Goal: Task Accomplishment & Management: Use online tool/utility

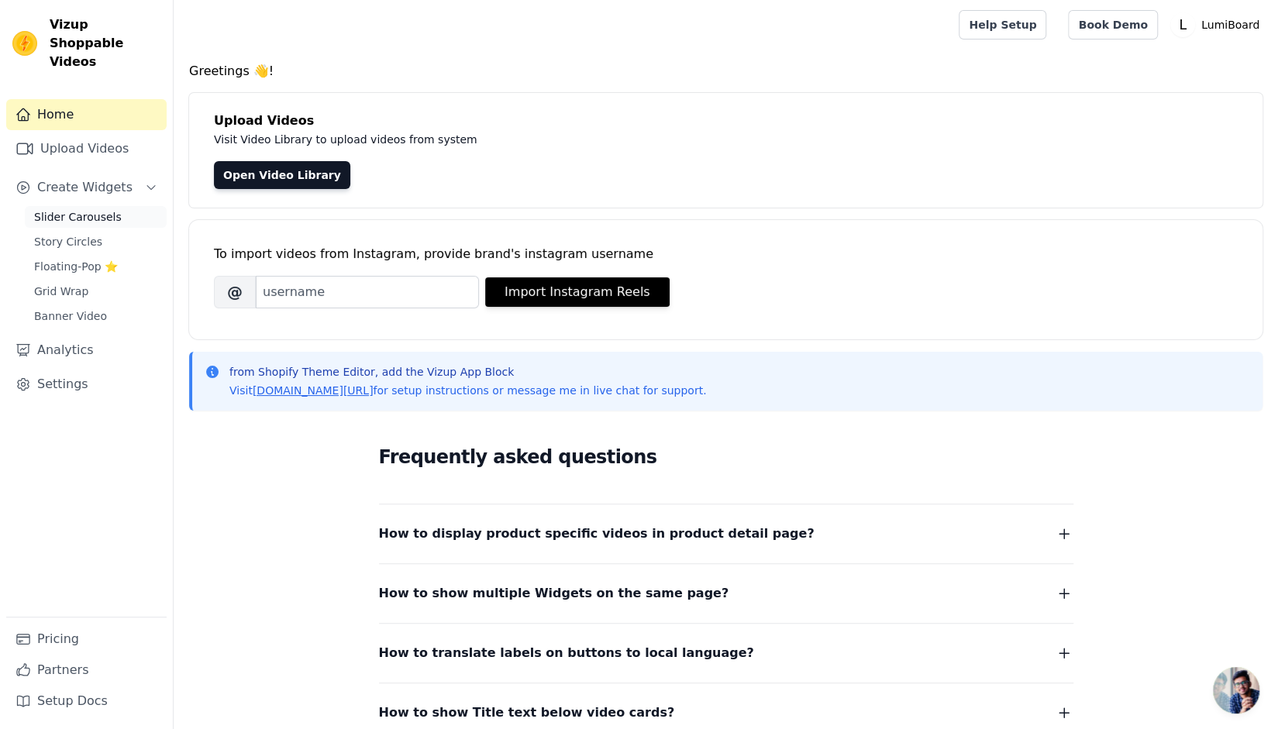
click at [93, 209] on span "Slider Carousels" at bounding box center [78, 216] width 88 height 15
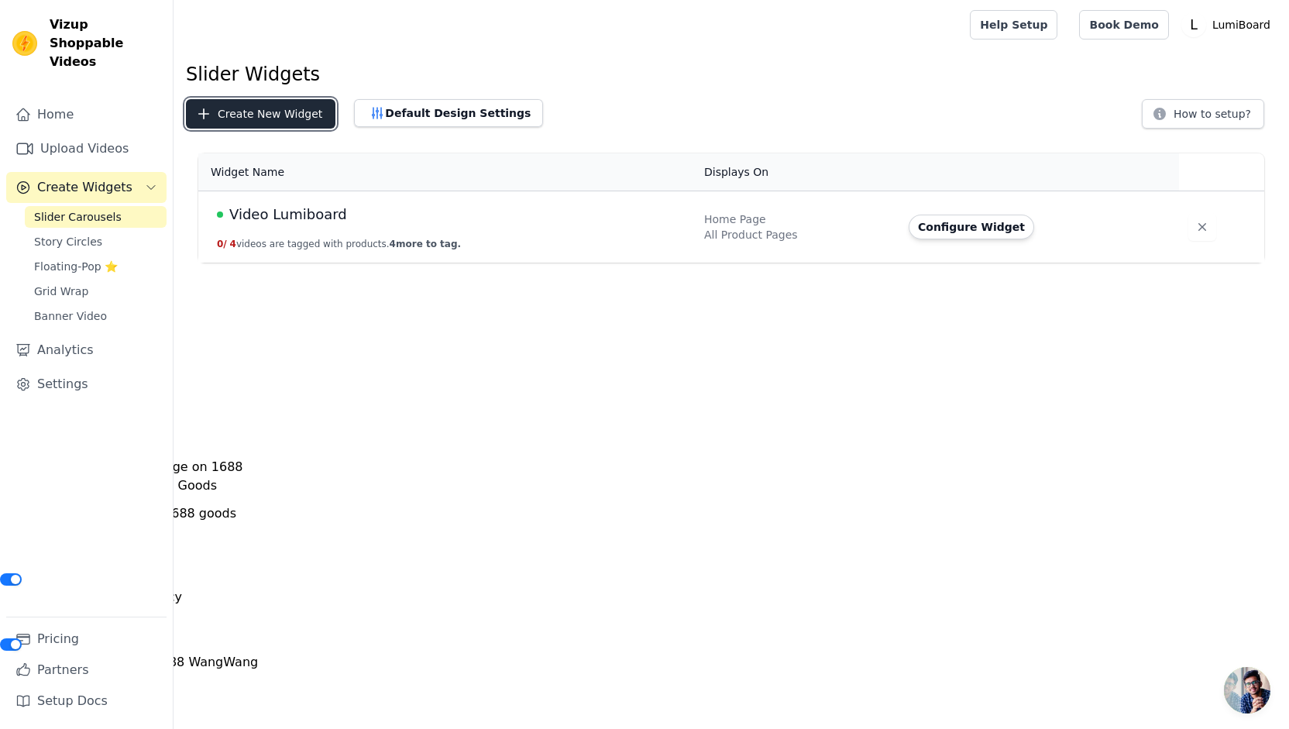
click at [281, 111] on button "Create New Widget" at bounding box center [261, 113] width 150 height 29
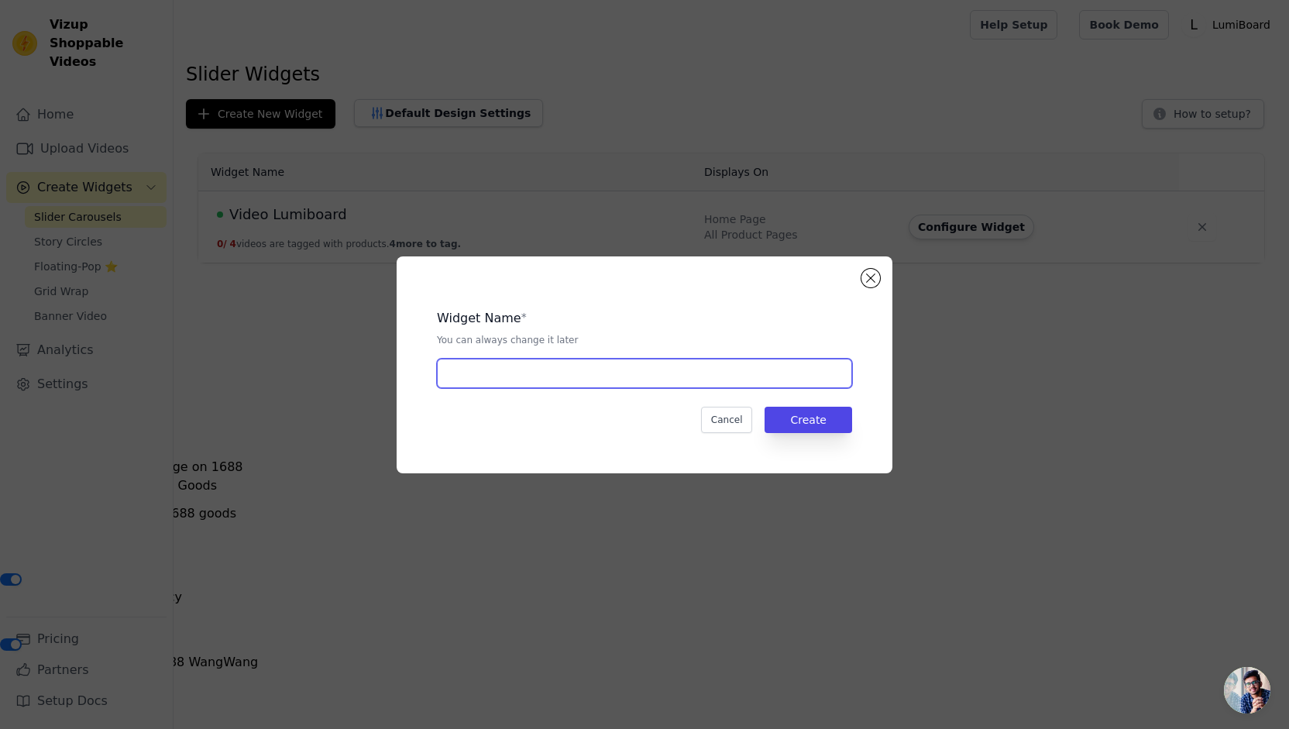
click at [687, 379] on input "text" at bounding box center [644, 373] width 415 height 29
type input "SOnic"
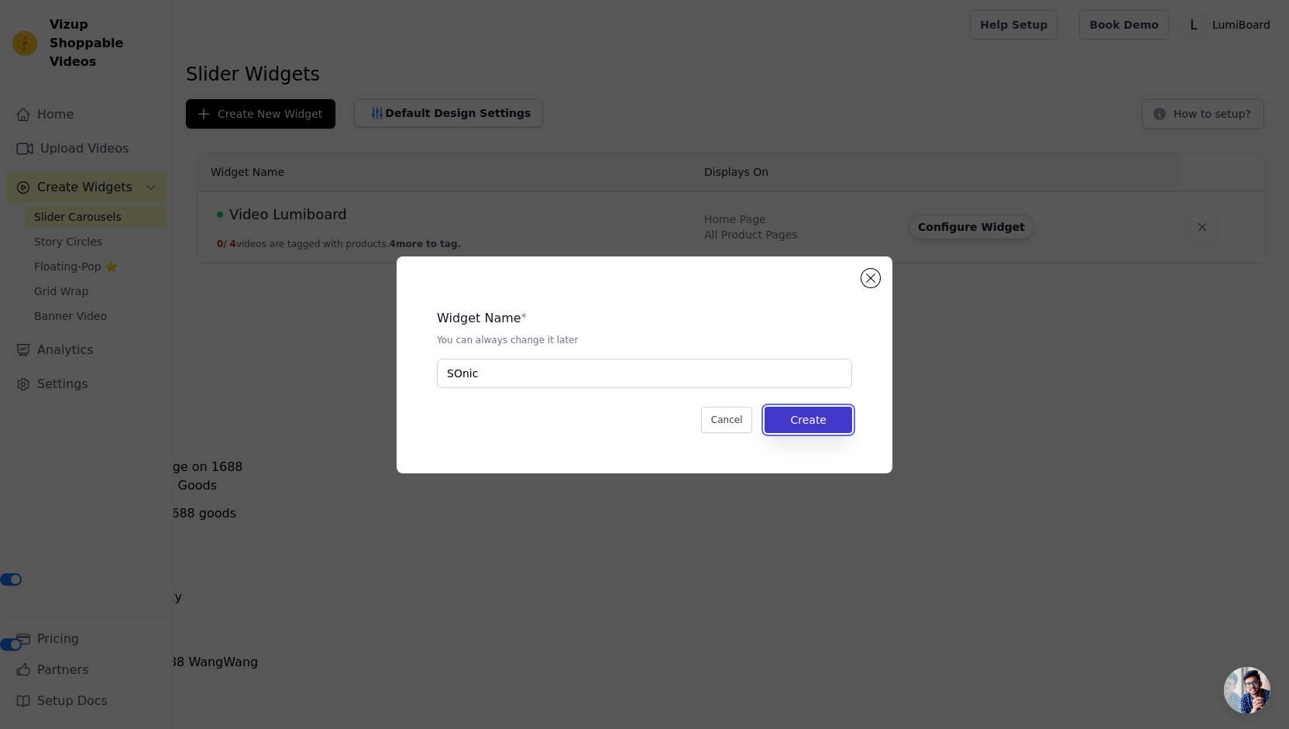
click at [795, 429] on button "Create" at bounding box center [809, 420] width 88 height 26
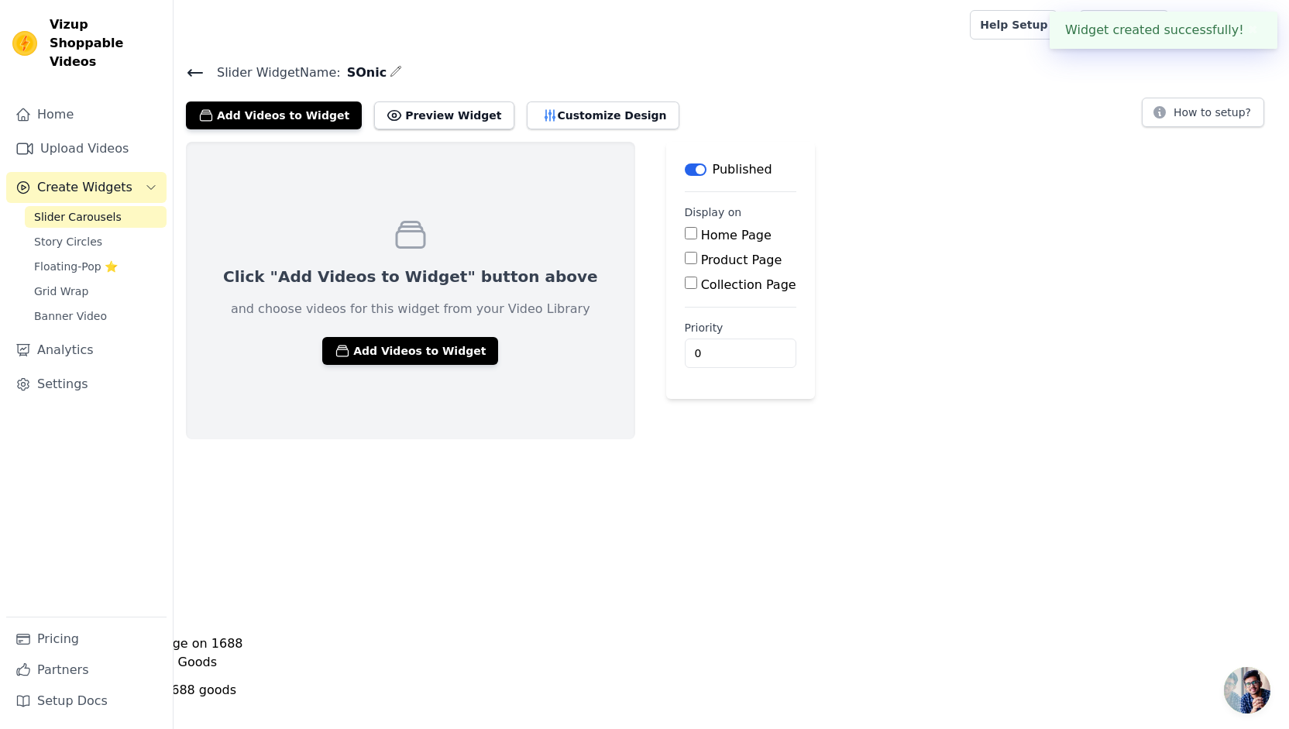
click at [701, 232] on label "Home Page" at bounding box center [736, 235] width 71 height 15
click at [685, 232] on input "Home Page" at bounding box center [691, 233] width 12 height 12
checkbox input "true"
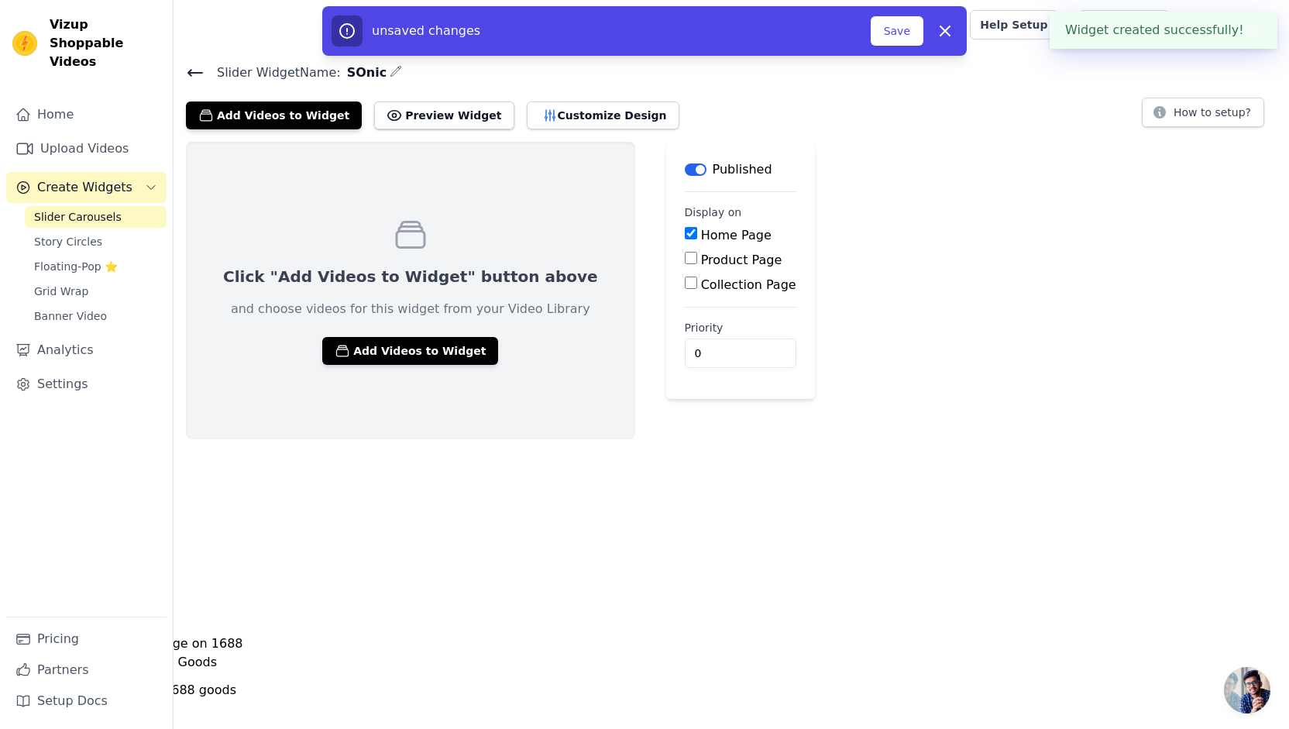
click at [701, 264] on label "Product Page" at bounding box center [741, 260] width 81 height 15
click at [685, 264] on input "Product Page" at bounding box center [691, 258] width 12 height 12
checkbox input "true"
click at [714, 290] on label "All Product Pages" at bounding box center [767, 284] width 107 height 15
click at [697, 289] on input "All Product Pages" at bounding box center [703, 283] width 12 height 12
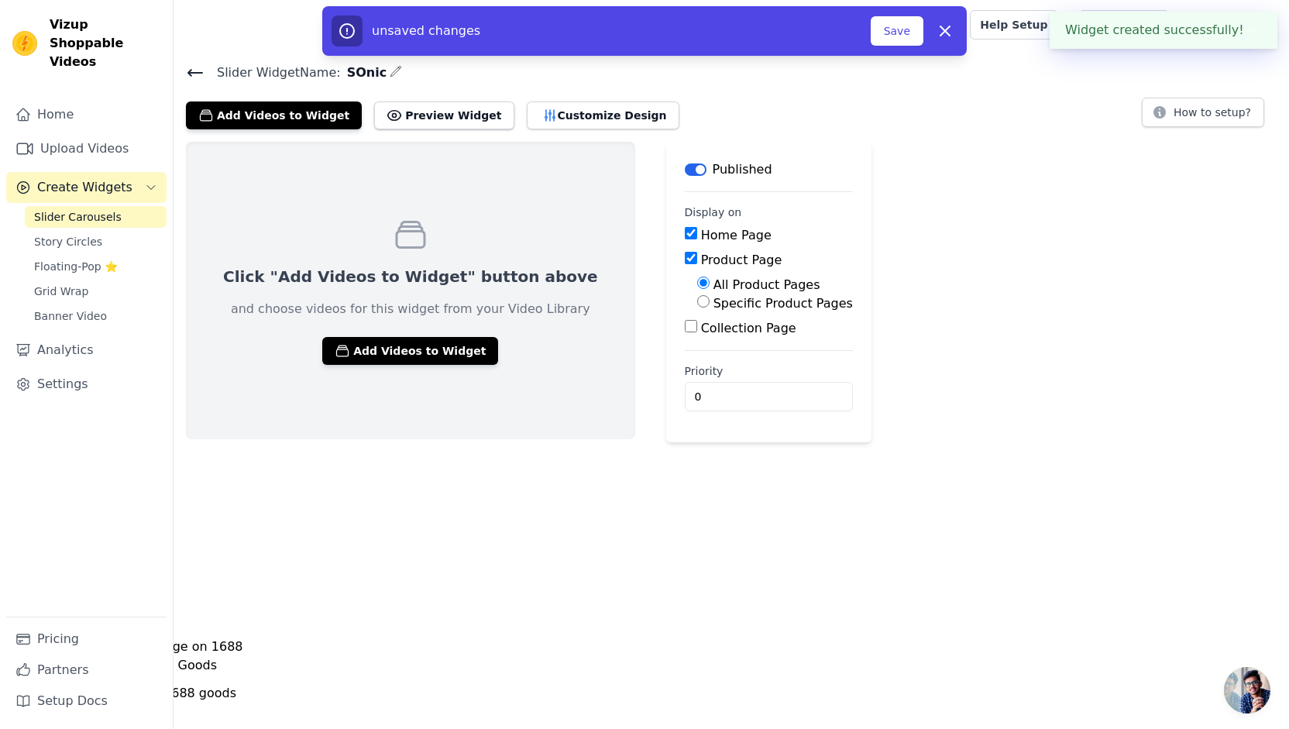
click at [701, 322] on label "Collection Page" at bounding box center [748, 328] width 95 height 15
click at [685, 322] on input "Collection Page" at bounding box center [691, 326] width 12 height 12
checkbox input "true"
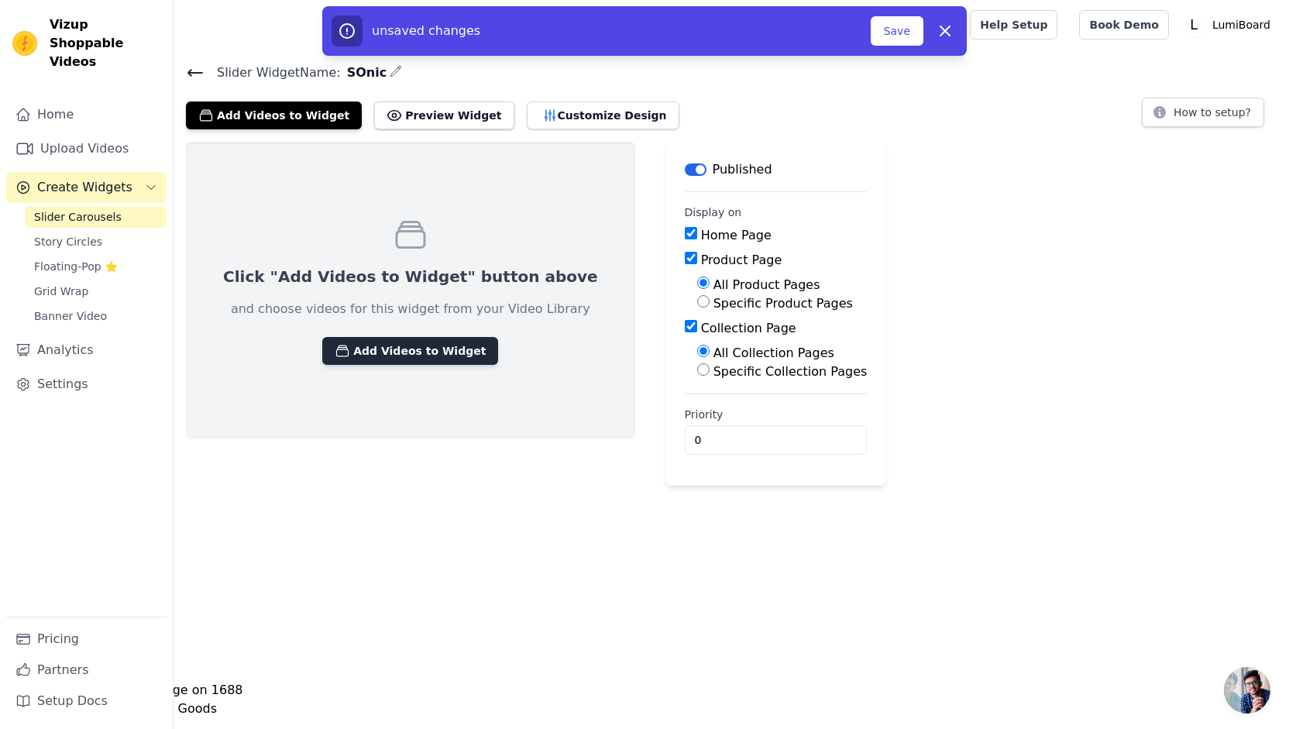
click at [394, 352] on button "Add Videos to Widget" at bounding box center [410, 351] width 176 height 28
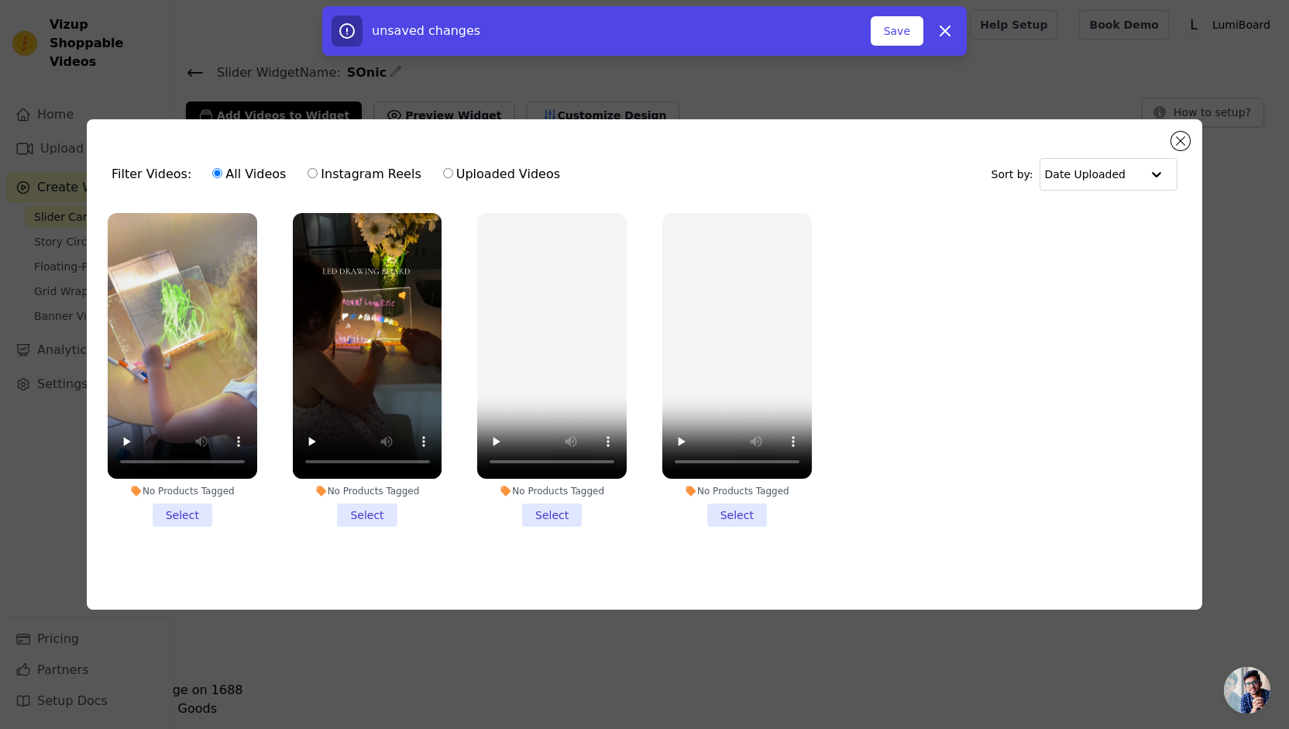
click at [505, 178] on label "Uploaded Videos" at bounding box center [501, 174] width 119 height 20
click at [453, 178] on input "Uploaded Videos" at bounding box center [448, 173] width 10 height 10
radio input "true"
click at [505, 175] on label "Uploaded Videos" at bounding box center [501, 174] width 119 height 20
click at [453, 175] on input "Uploaded Videos" at bounding box center [448, 173] width 10 height 10
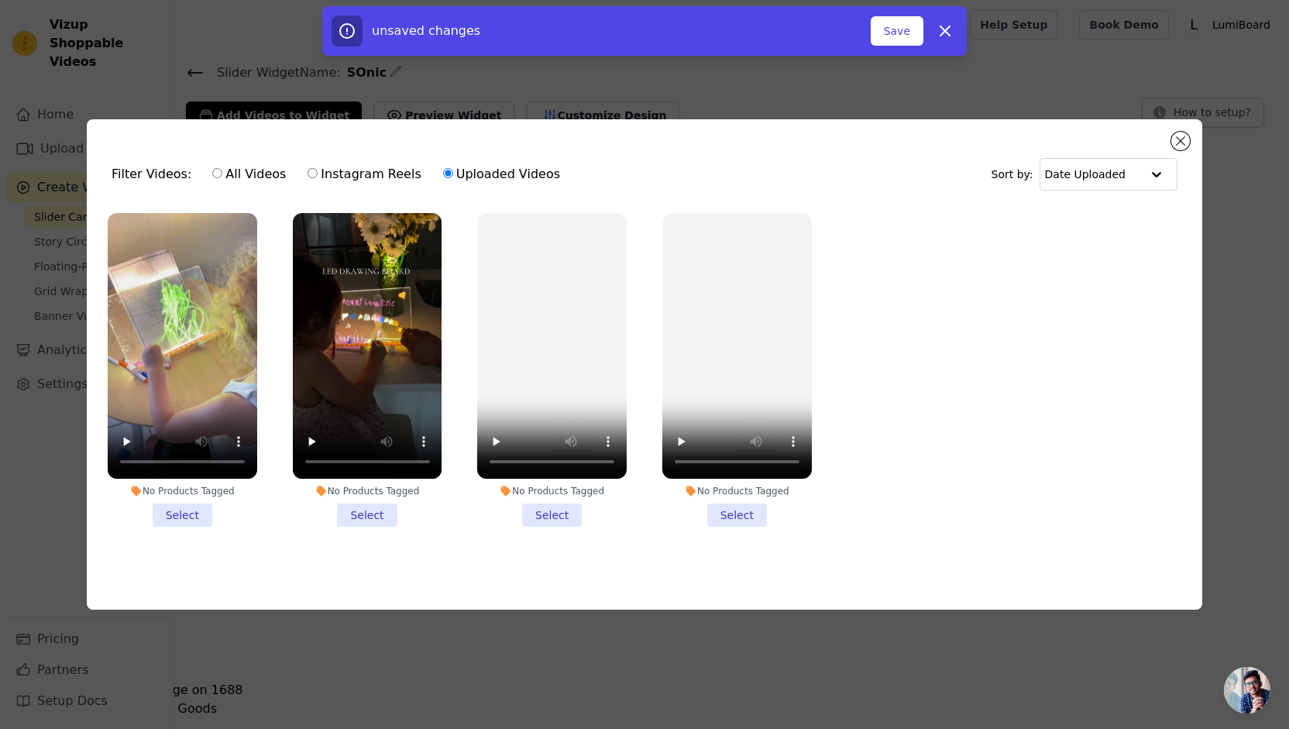
click at [387, 173] on label "Instagram Reels" at bounding box center [364, 174] width 115 height 20
click at [318, 173] on input "Instagram Reels" at bounding box center [313, 173] width 10 height 10
radio input "true"
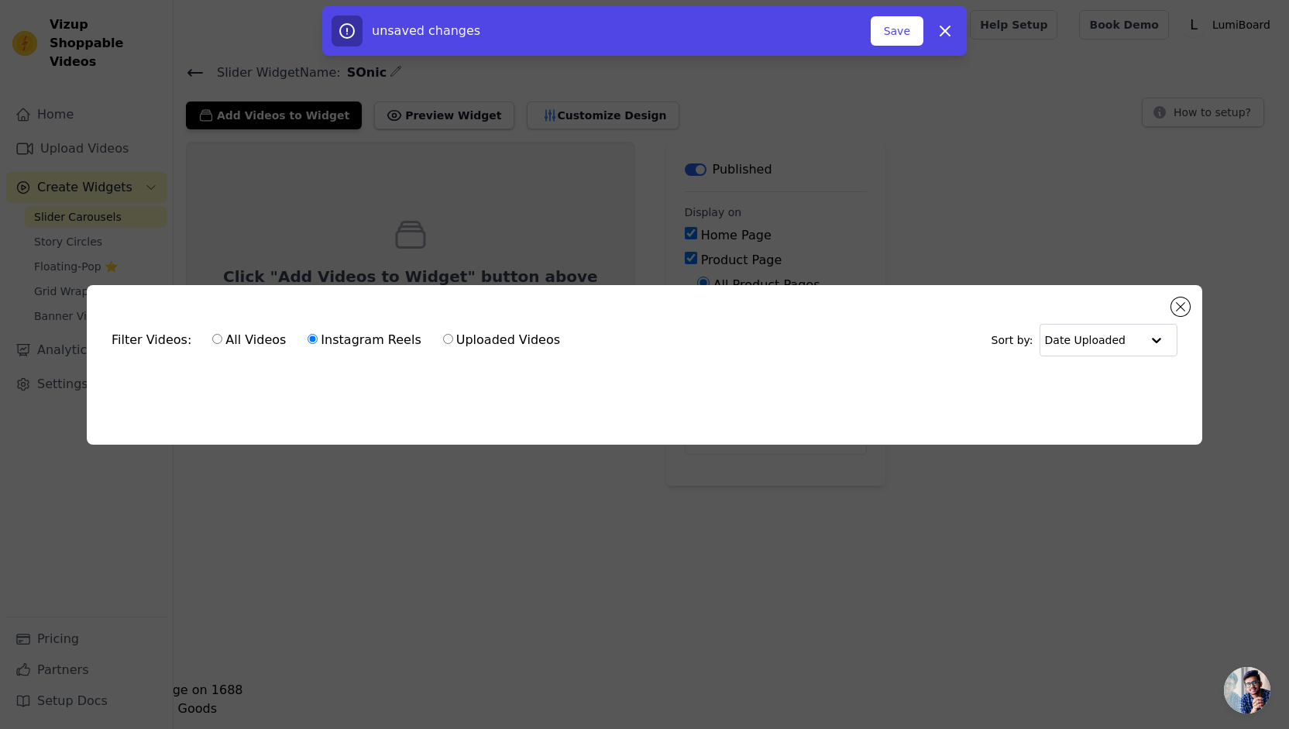
click at [464, 165] on div "Filter Videos: All Videos Instagram Reels Uploaded Videos Sort by: Date Uploade…" at bounding box center [644, 364] width 1289 height 729
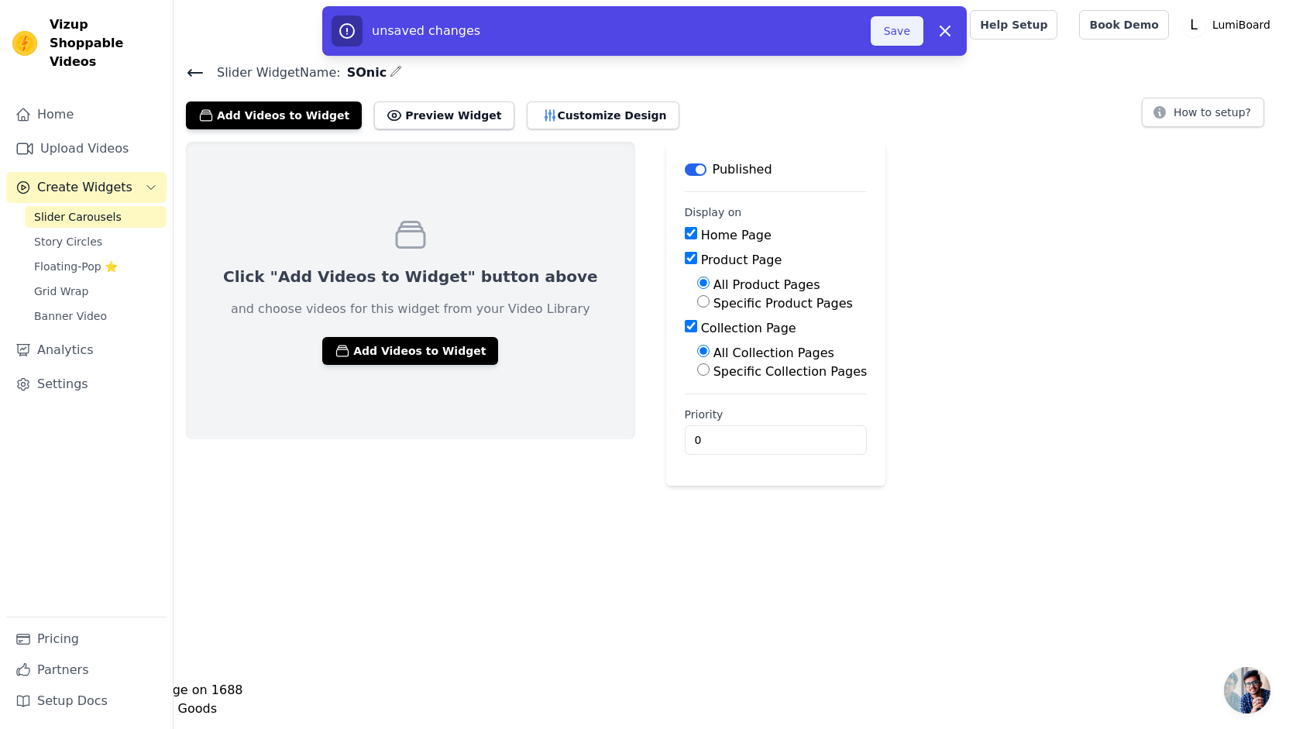
click at [916, 27] on button "Save" at bounding box center [897, 30] width 53 height 29
click at [910, 30] on button "Save" at bounding box center [897, 30] width 53 height 29
click at [894, 30] on button "Save" at bounding box center [897, 30] width 53 height 29
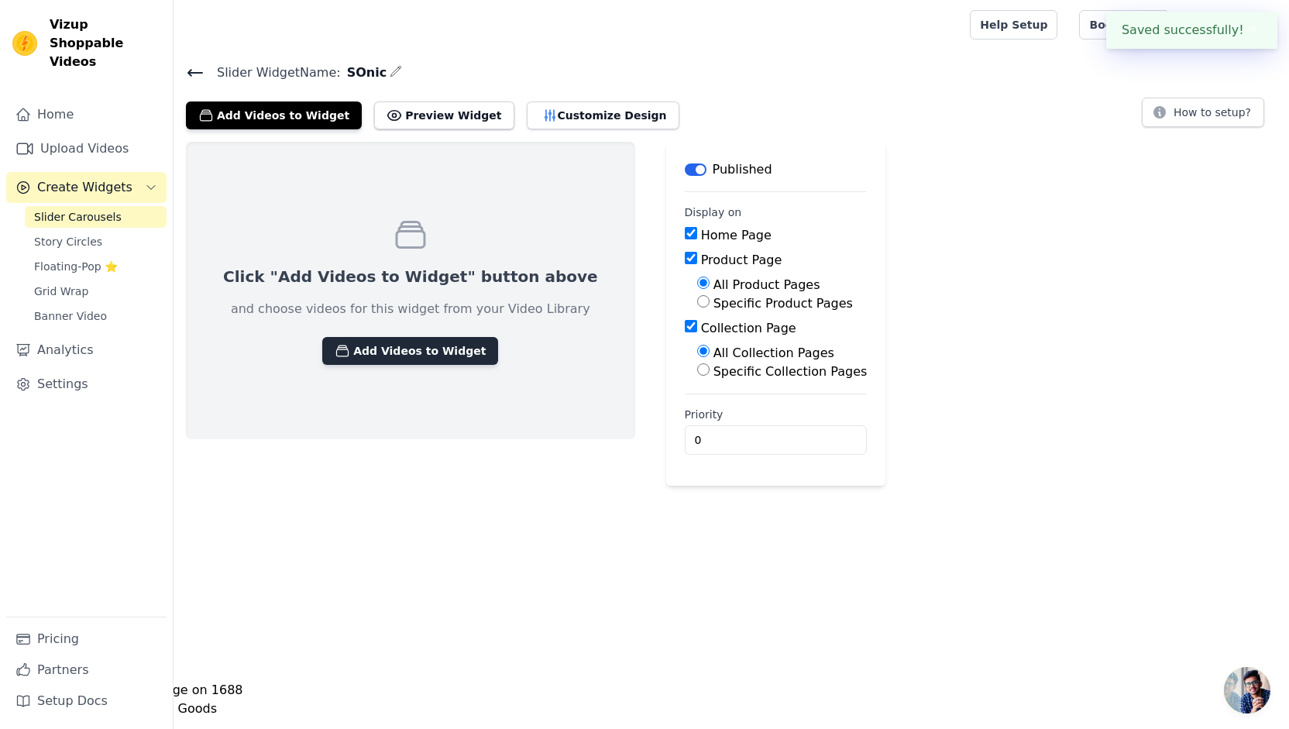
click at [391, 351] on button "Add Videos to Widget" at bounding box center [410, 351] width 176 height 28
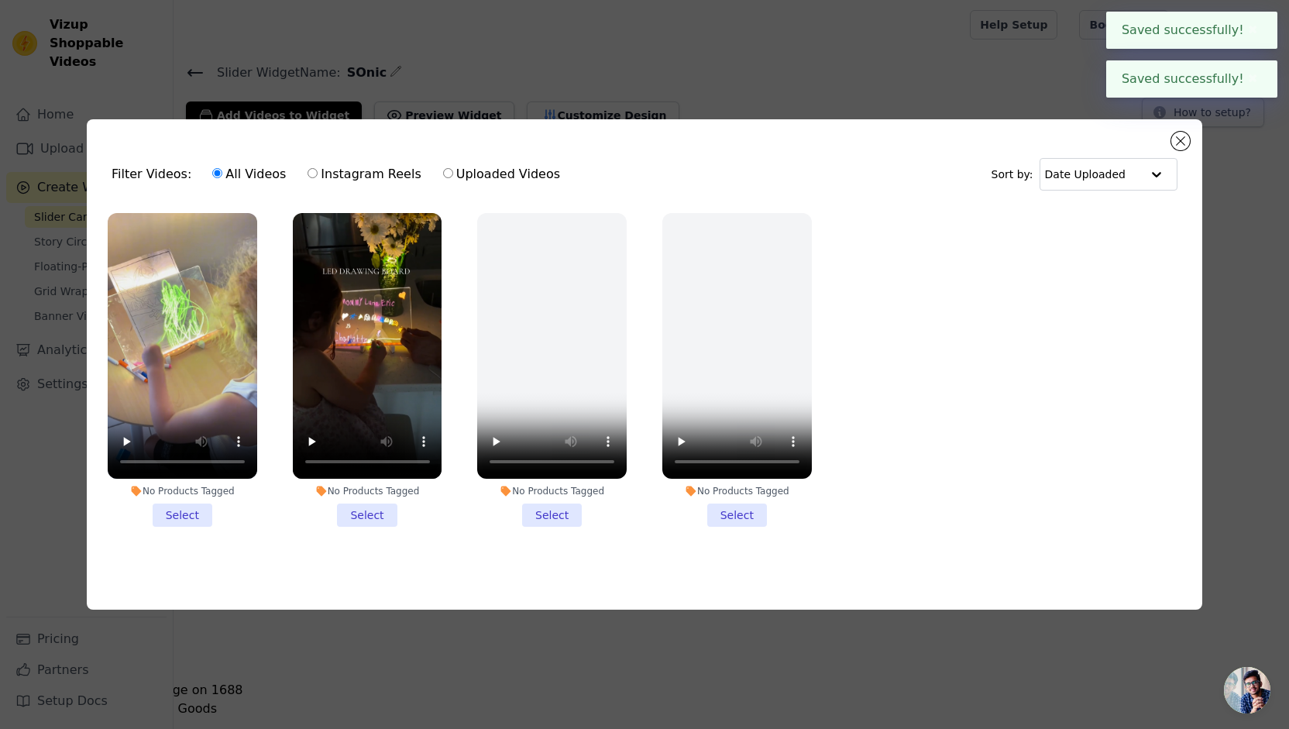
click at [482, 174] on label "Uploaded Videos" at bounding box center [501, 174] width 119 height 20
click at [453, 174] on input "Uploaded Videos" at bounding box center [448, 173] width 10 height 10
radio input "true"
click at [379, 170] on label "Instagram Reels" at bounding box center [364, 174] width 115 height 20
click at [318, 170] on input "Instagram Reels" at bounding box center [313, 173] width 10 height 10
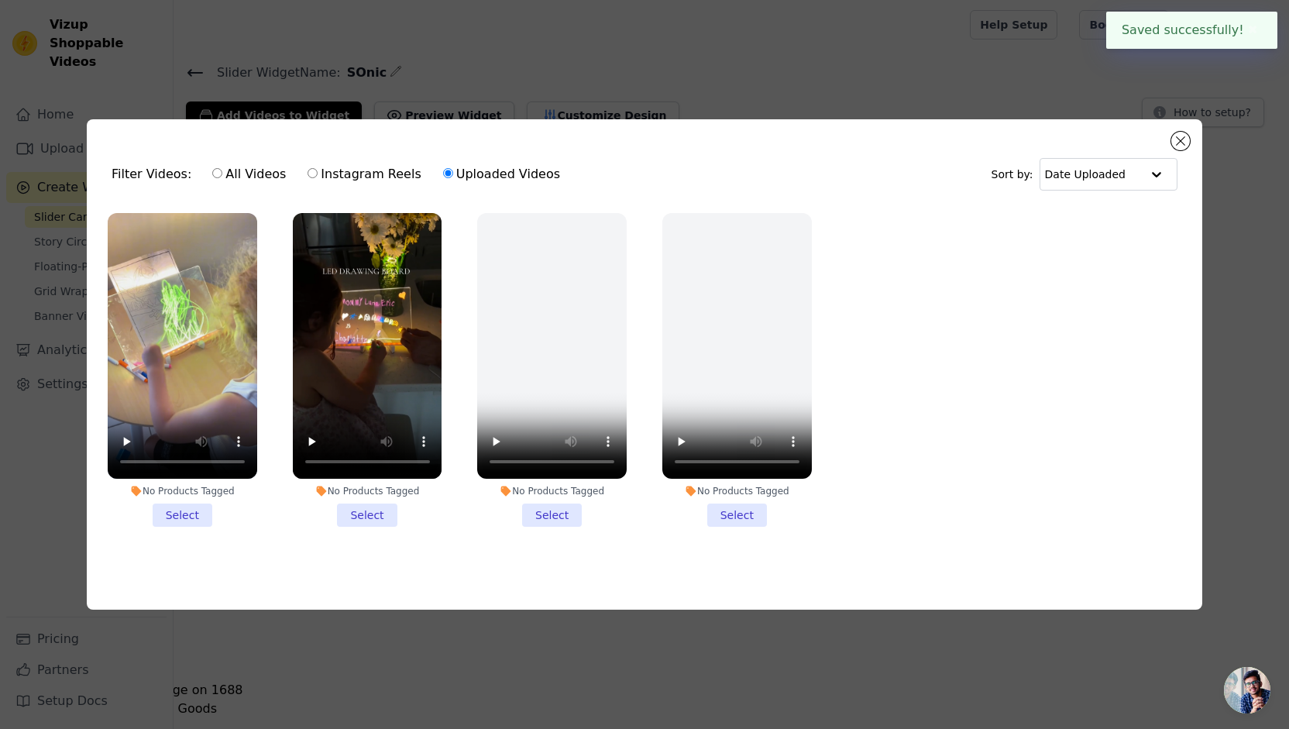
radio input "true"
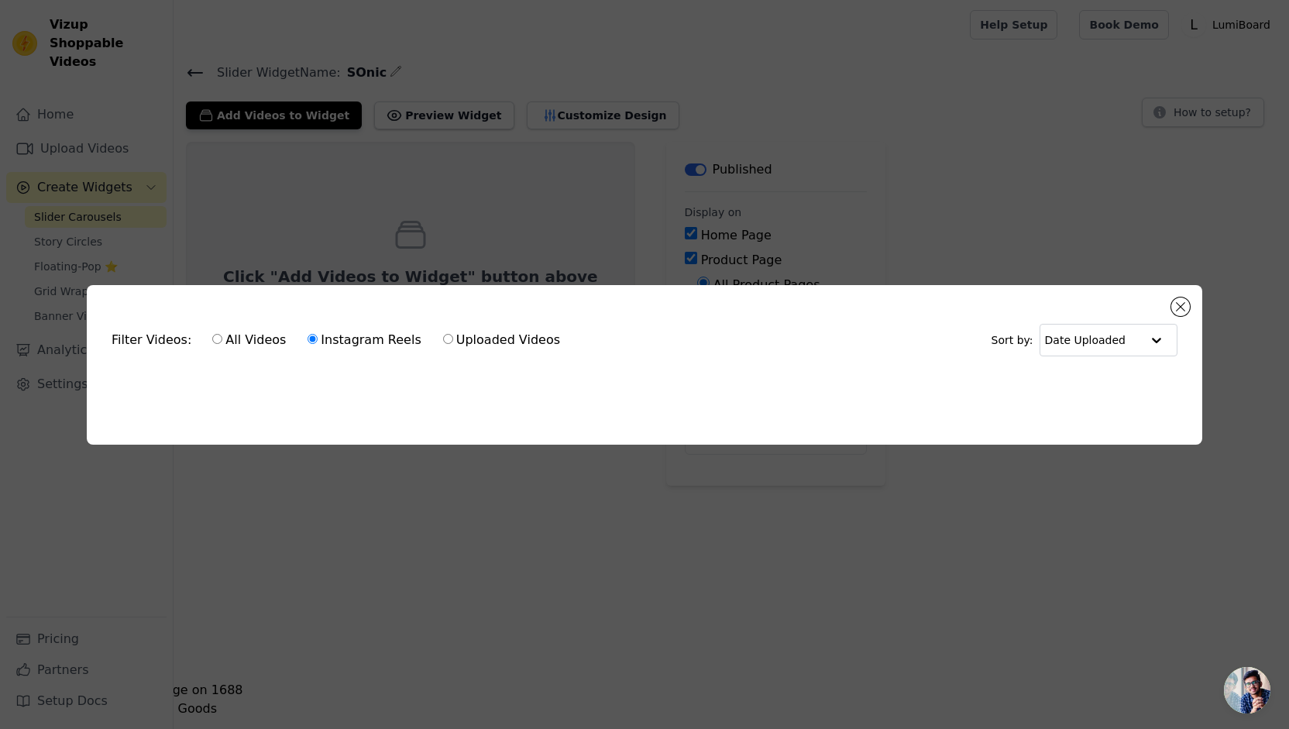
click at [442, 338] on label "Uploaded Videos" at bounding box center [501, 340] width 119 height 20
click at [443, 338] on input "Uploaded Videos" at bounding box center [448, 339] width 10 height 10
radio input "true"
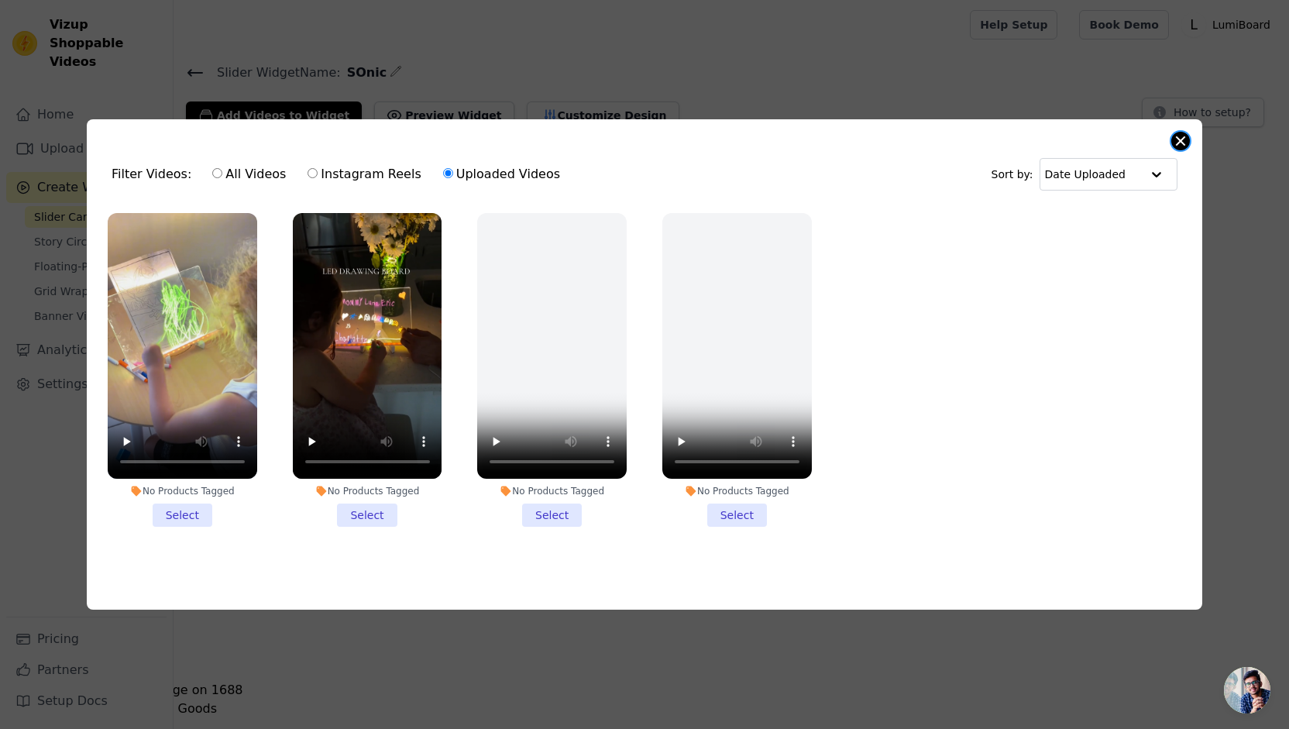
click at [1176, 145] on button "Close modal" at bounding box center [1181, 141] width 19 height 19
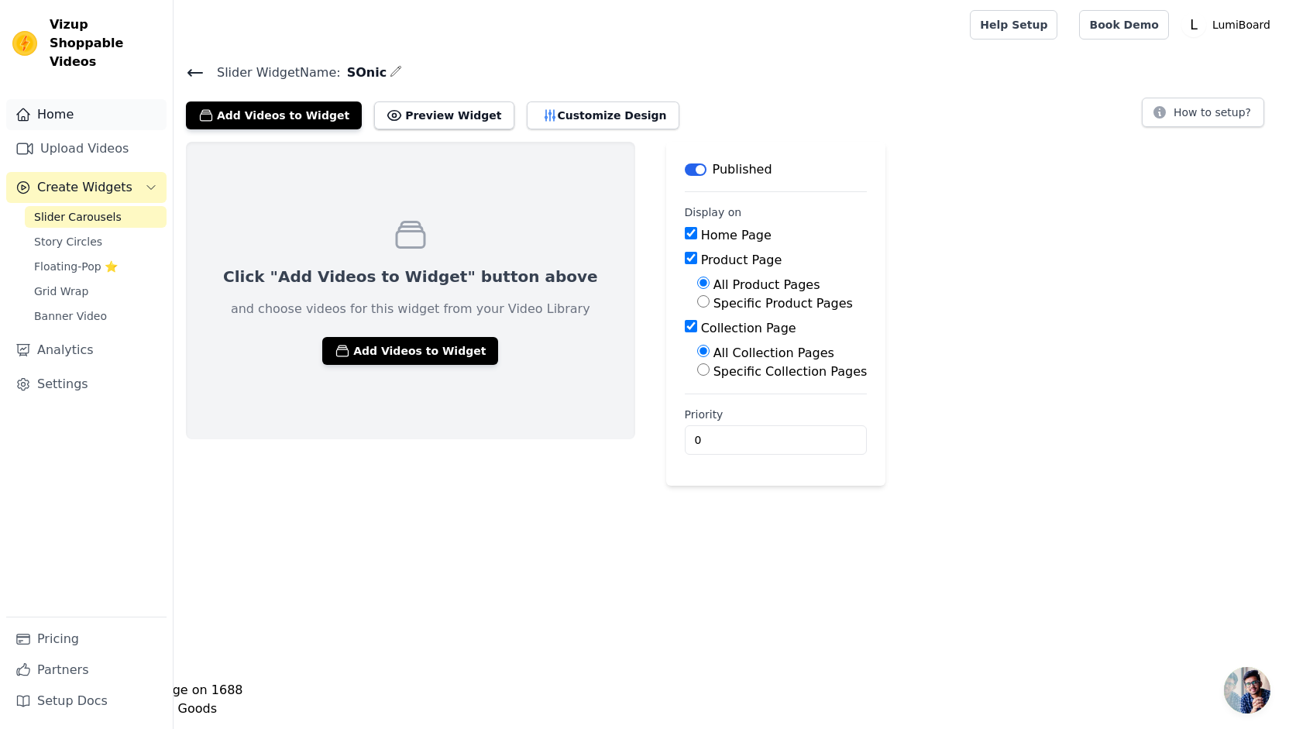
click at [76, 99] on link "Home" at bounding box center [86, 114] width 160 height 31
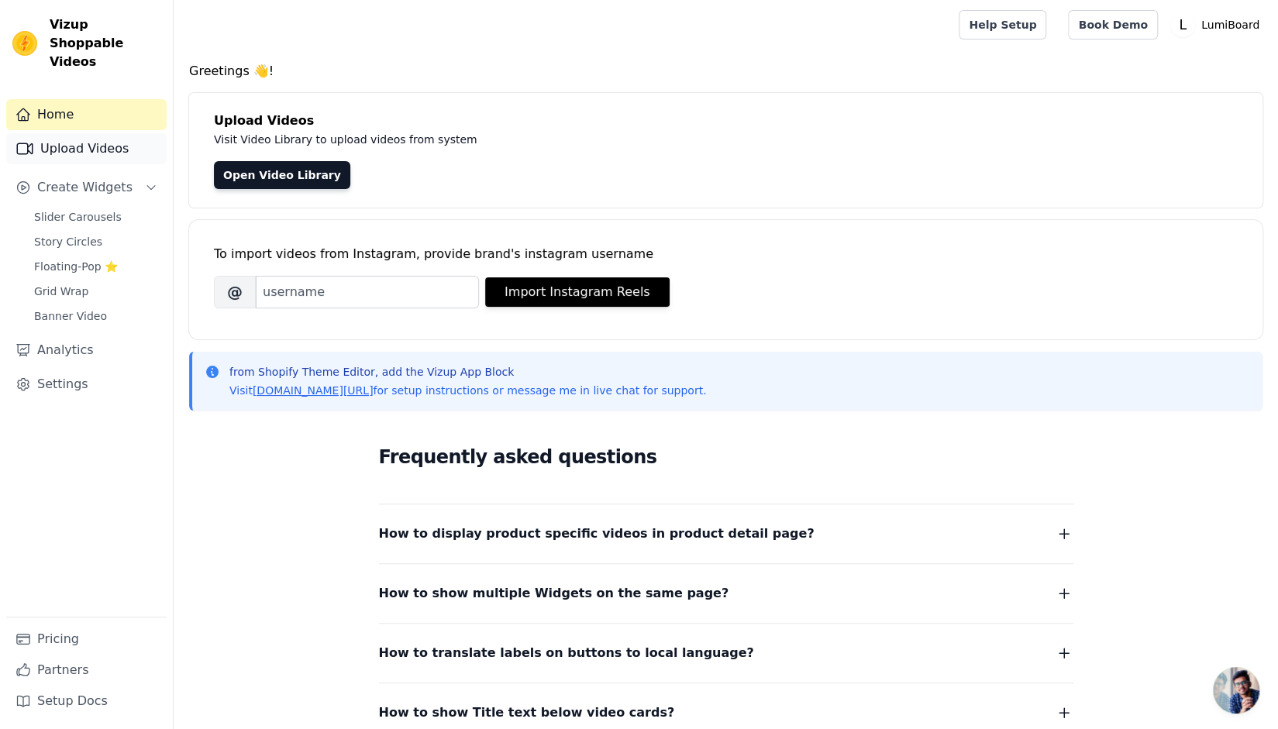
click at [100, 133] on link "Upload Videos" at bounding box center [86, 148] width 160 height 31
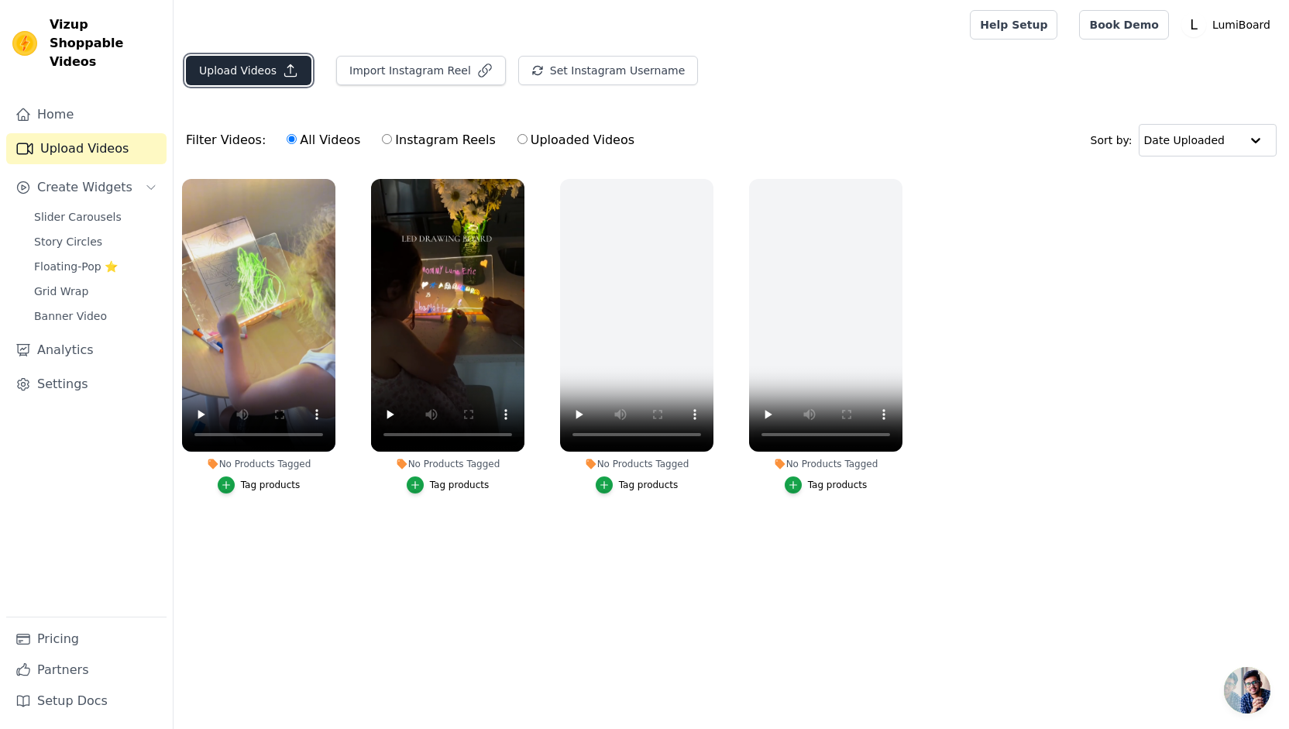
click at [248, 72] on button "Upload Videos" at bounding box center [249, 70] width 126 height 29
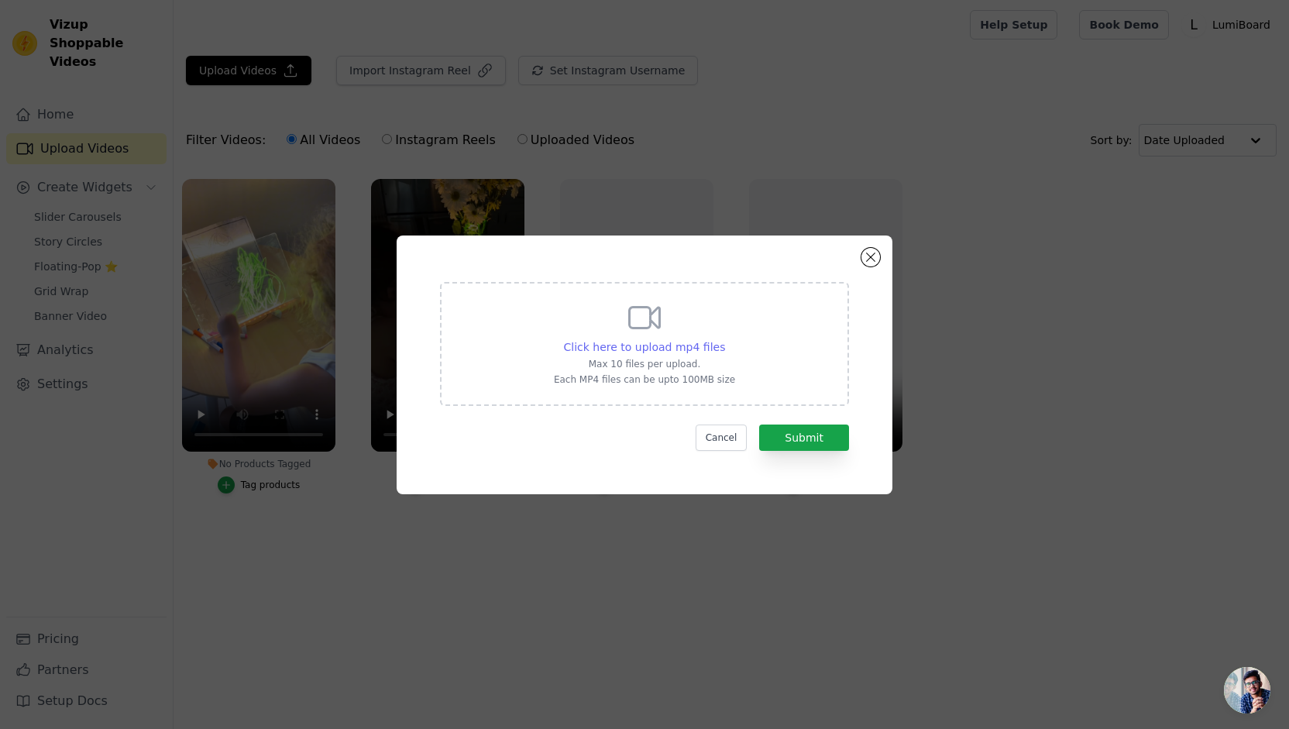
click at [670, 350] on span "Click here to upload mp4 files" at bounding box center [645, 347] width 162 height 12
click at [725, 339] on input "Click here to upload mp4 files Max 10 files per upload. Each MP4 files can be u…" at bounding box center [725, 339] width 1 height 1
type input "C:\fakepath\ssstik.io_1758568533767.mp4"
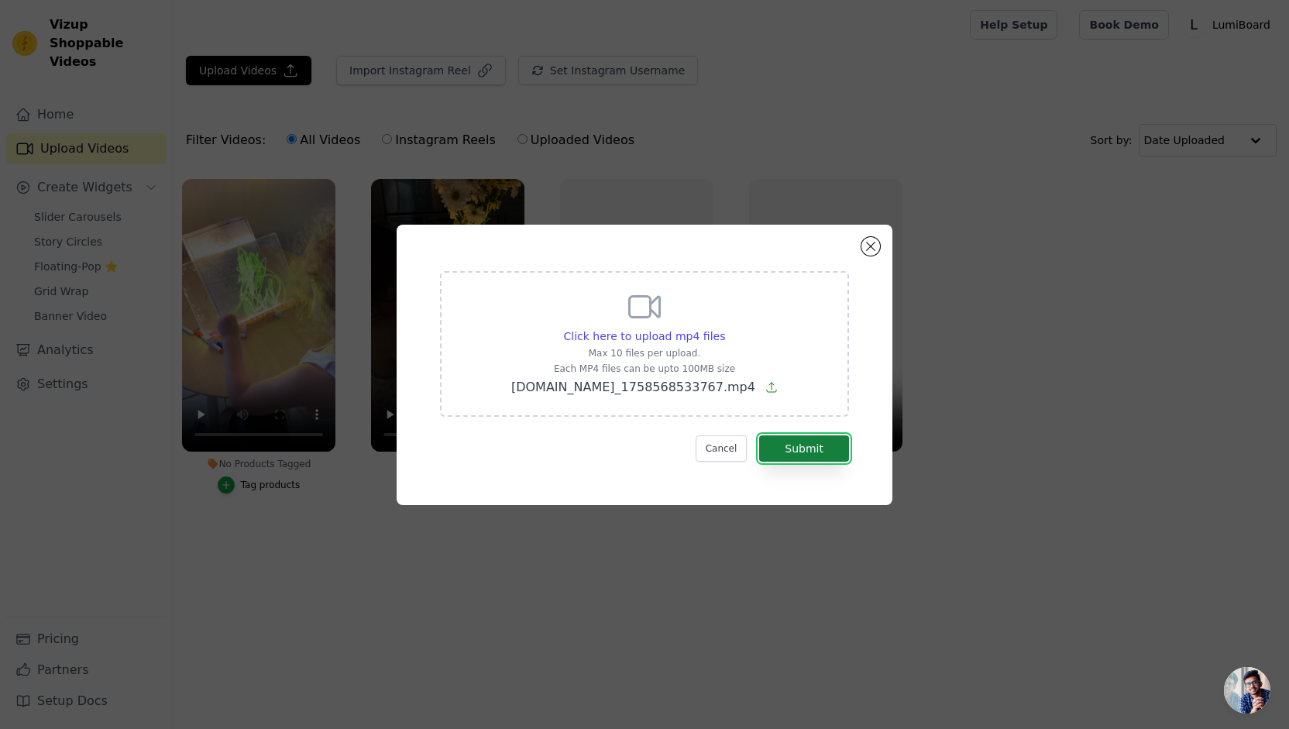
click at [794, 449] on button "Submit" at bounding box center [804, 449] width 90 height 26
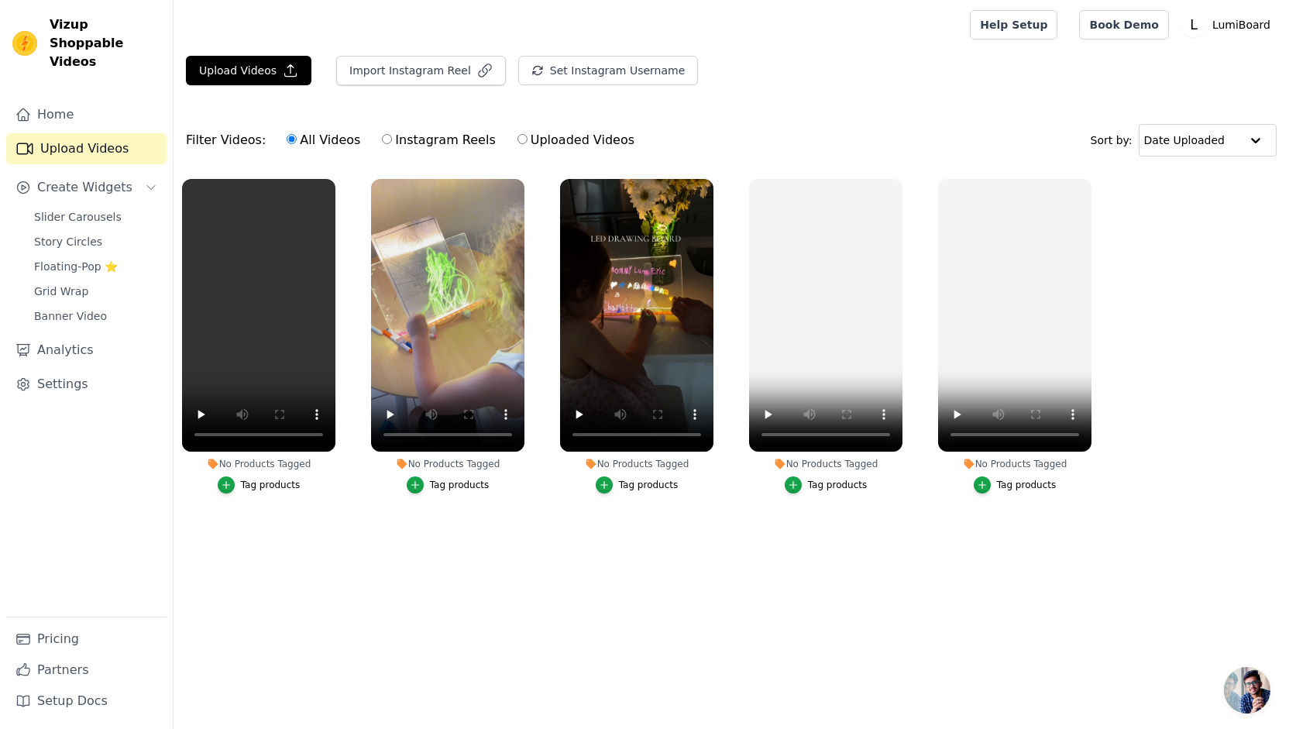
click at [287, 479] on div "Tag products" at bounding box center [271, 485] width 60 height 12
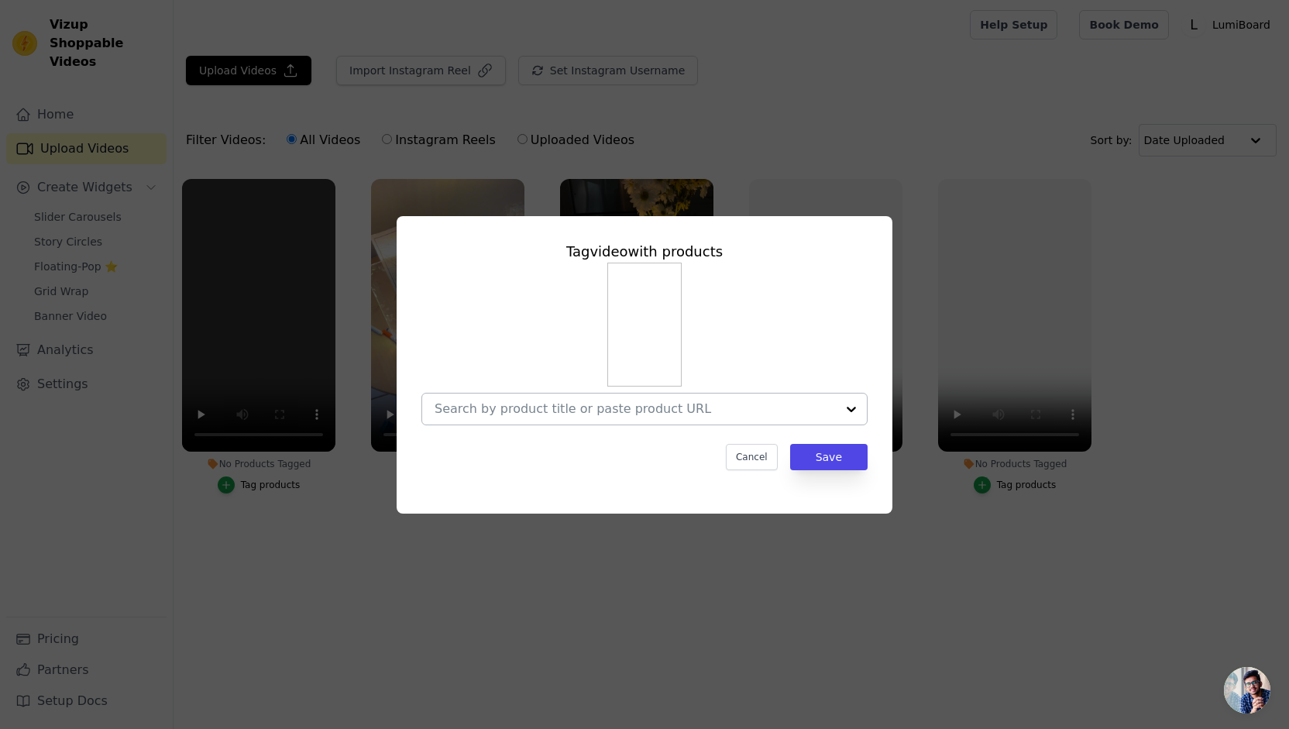
click at [721, 422] on div at bounding box center [635, 409] width 401 height 31
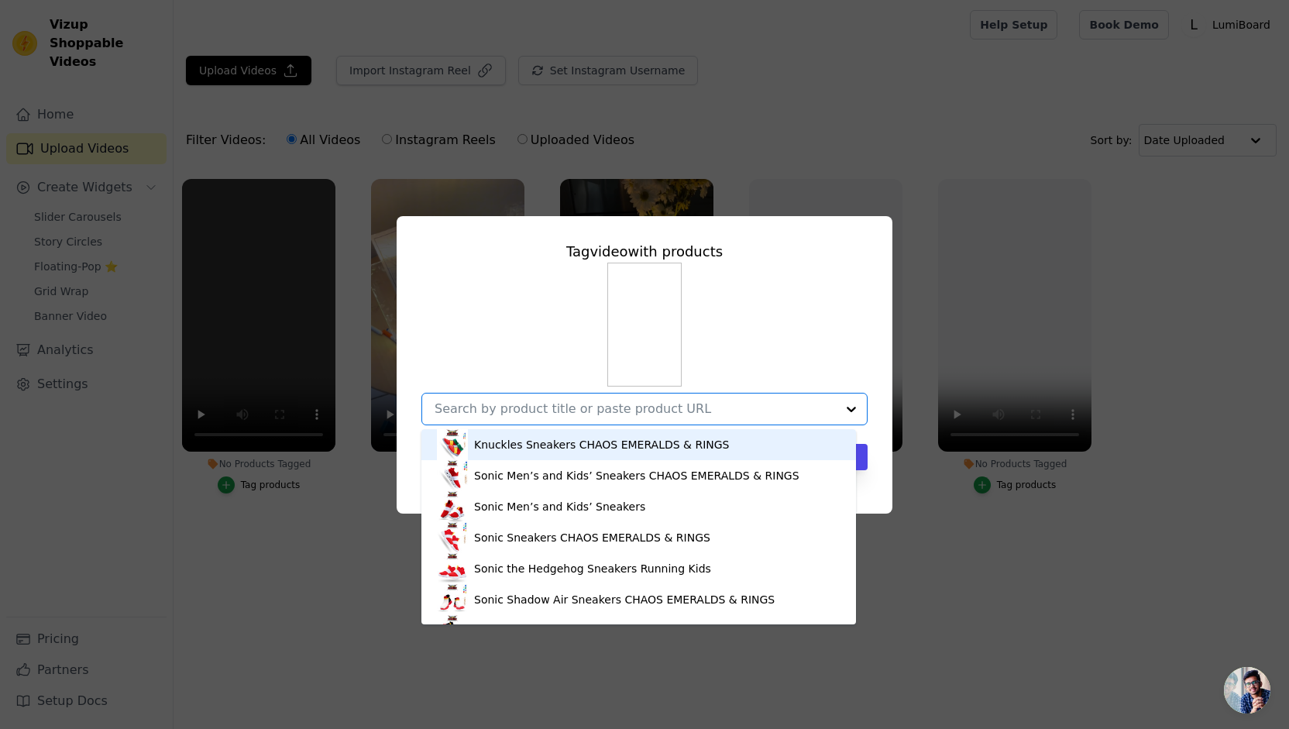
click at [701, 418] on div at bounding box center [635, 409] width 401 height 31
click at [795, 418] on div at bounding box center [635, 409] width 401 height 31
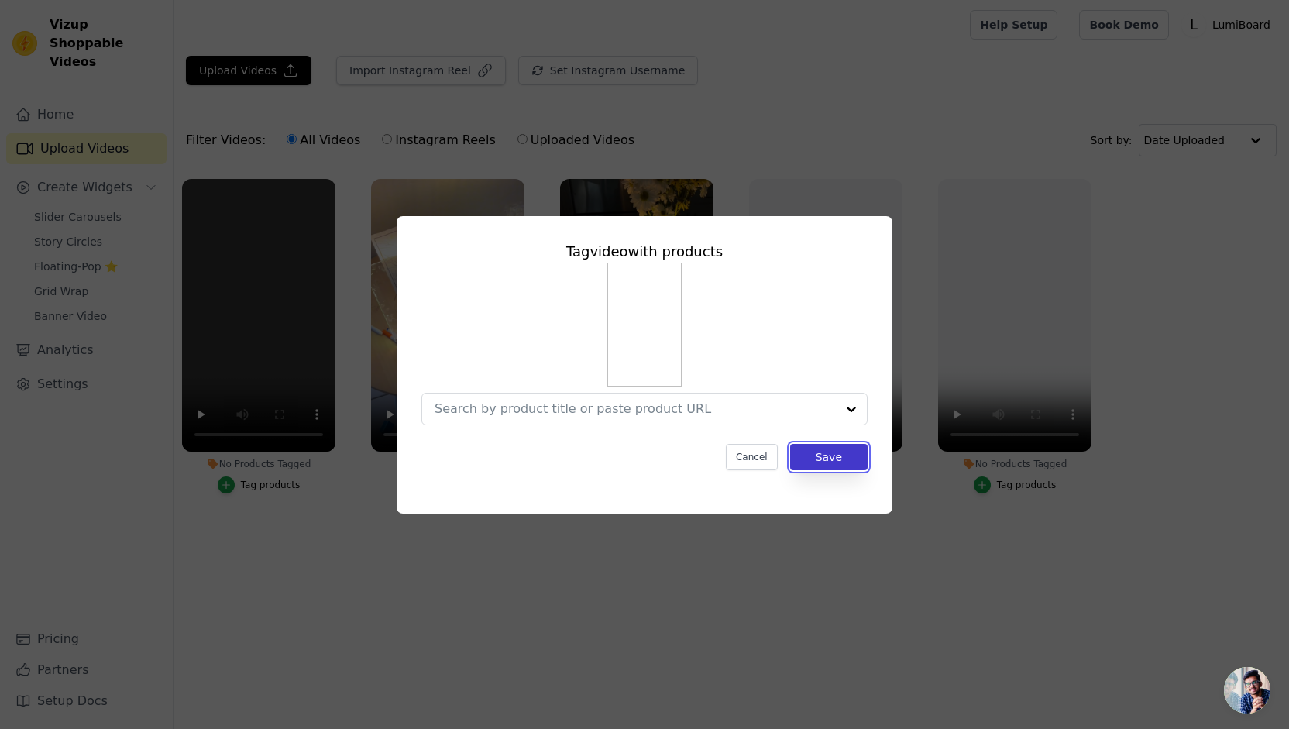
click at [861, 459] on button "Save" at bounding box center [828, 457] width 77 height 26
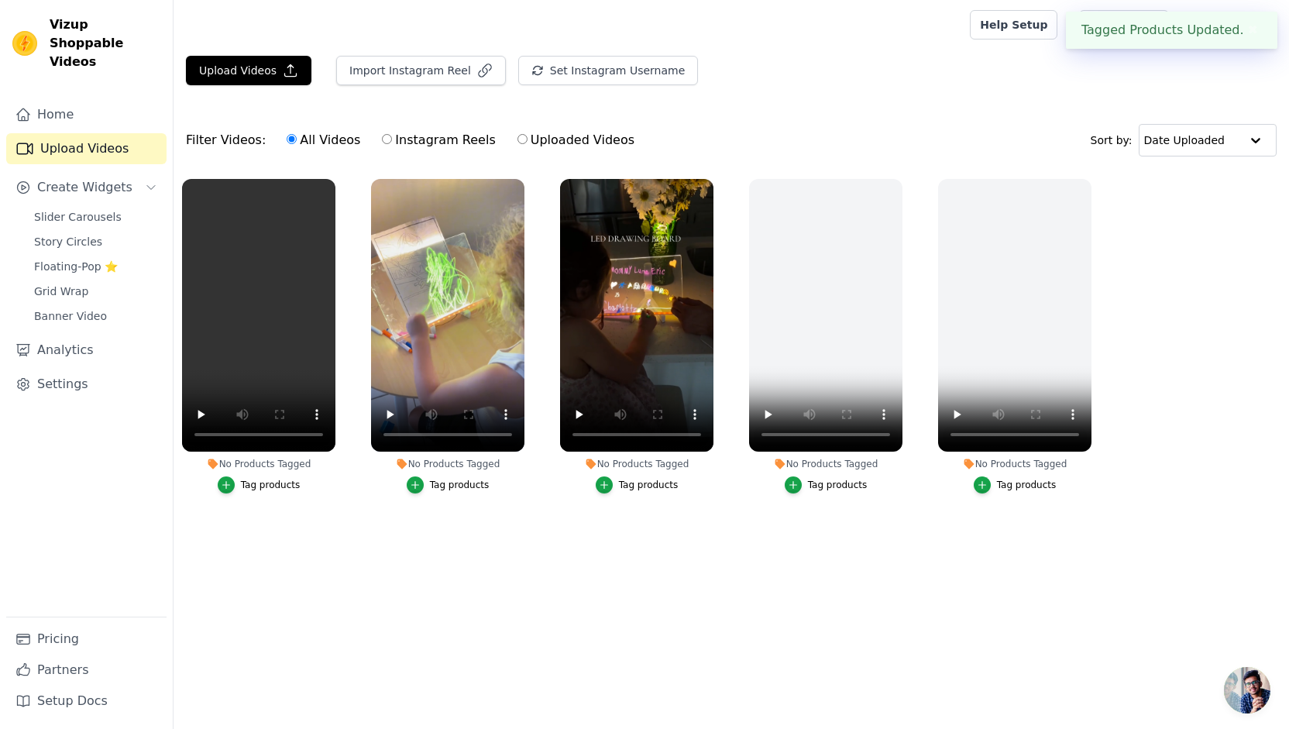
click at [861, 459] on div "No Products Tagged" at bounding box center [825, 464] width 153 height 12
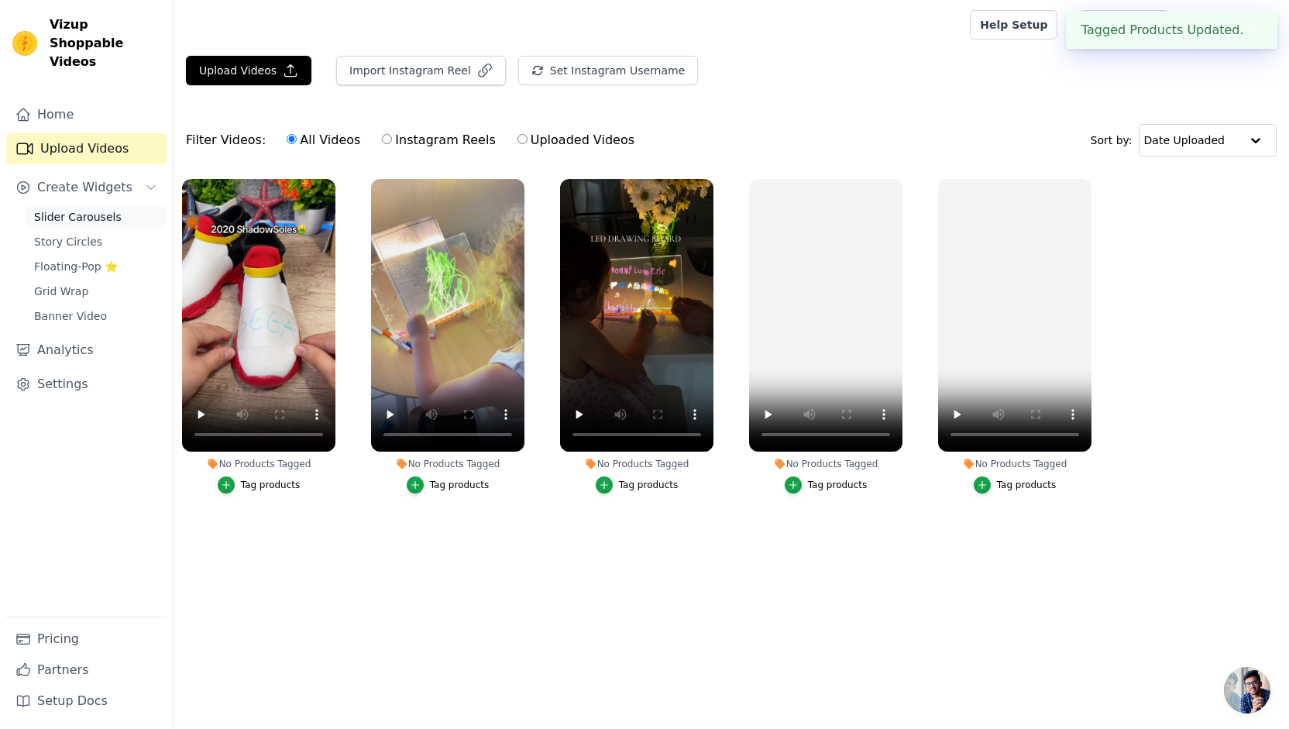
click at [79, 209] on span "Slider Carousels" at bounding box center [78, 216] width 88 height 15
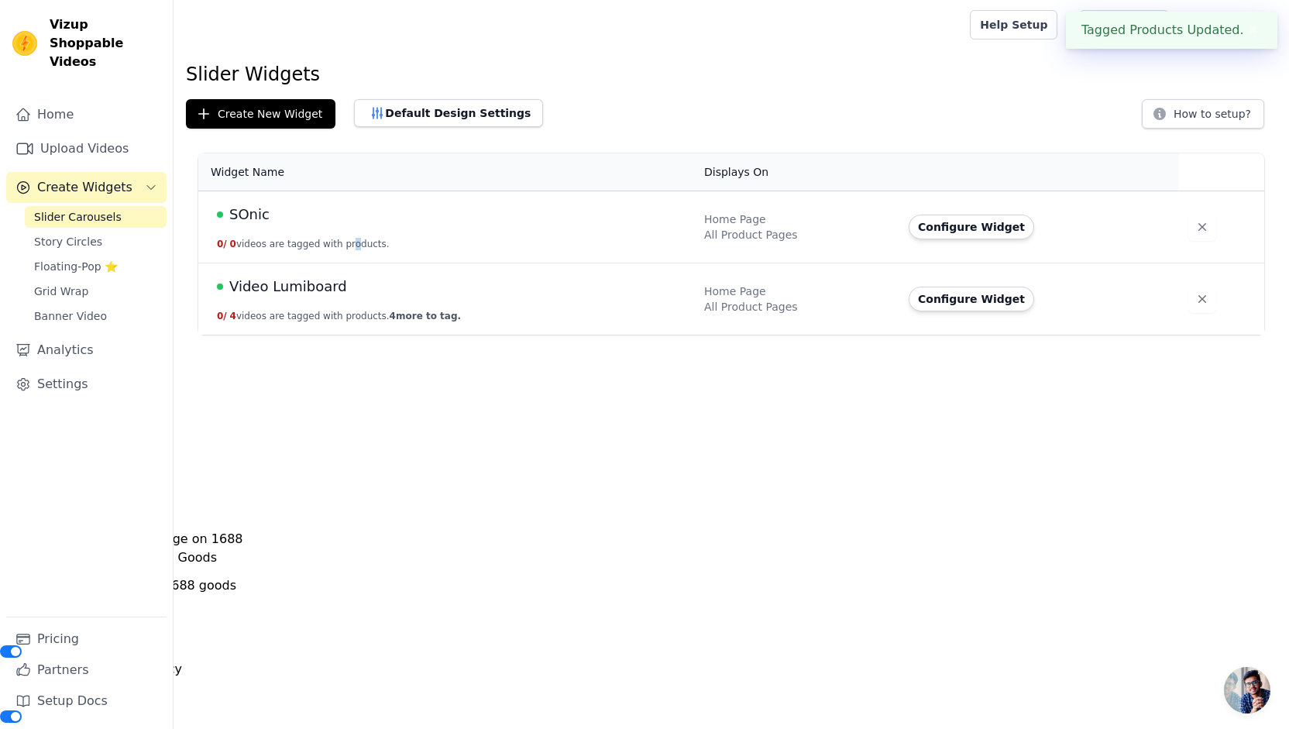
click at [342, 227] on td "SOnic 0 / 0 videos are tagged with products." at bounding box center [446, 227] width 497 height 72
click at [979, 227] on button "Configure Widget" at bounding box center [972, 227] width 126 height 25
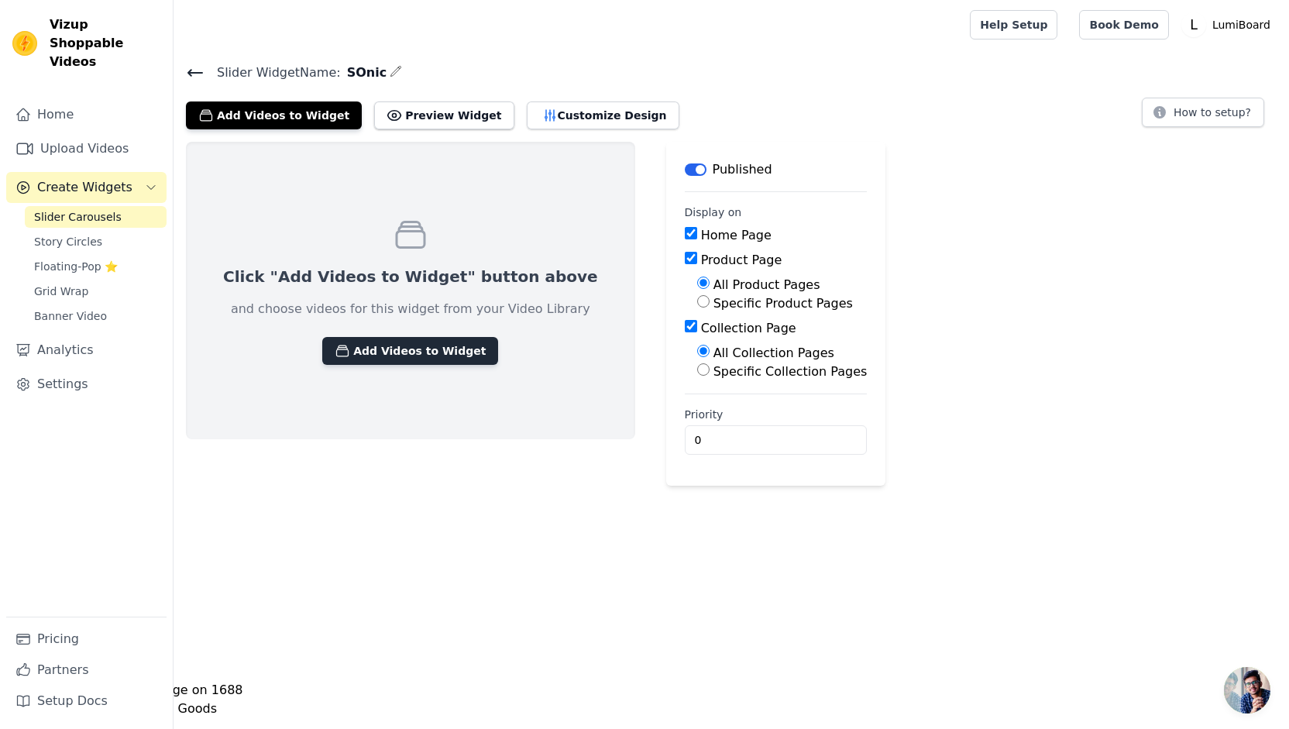
click at [408, 355] on button "Add Videos to Widget" at bounding box center [410, 351] width 176 height 28
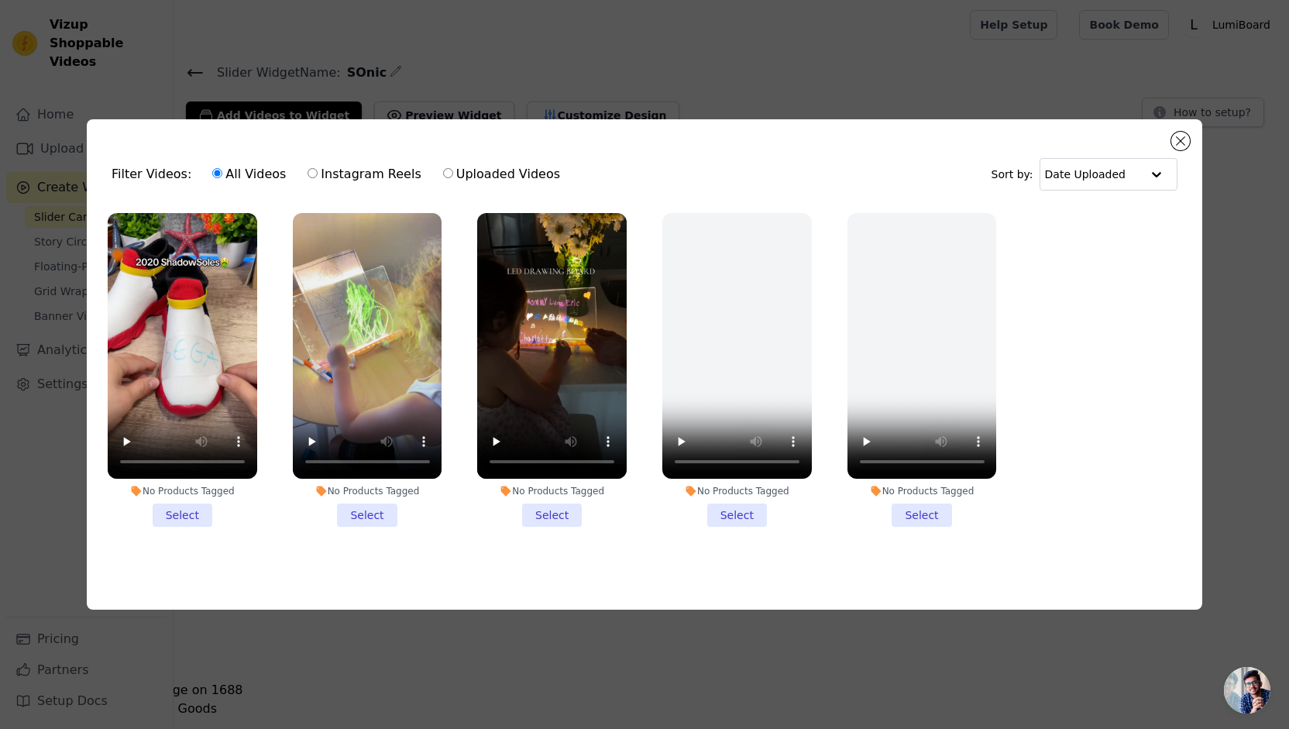
click at [175, 506] on li "No Products Tagged Select" at bounding box center [183, 370] width 150 height 314
click at [0, 0] on input "No Products Tagged Select" at bounding box center [0, 0] width 0 height 0
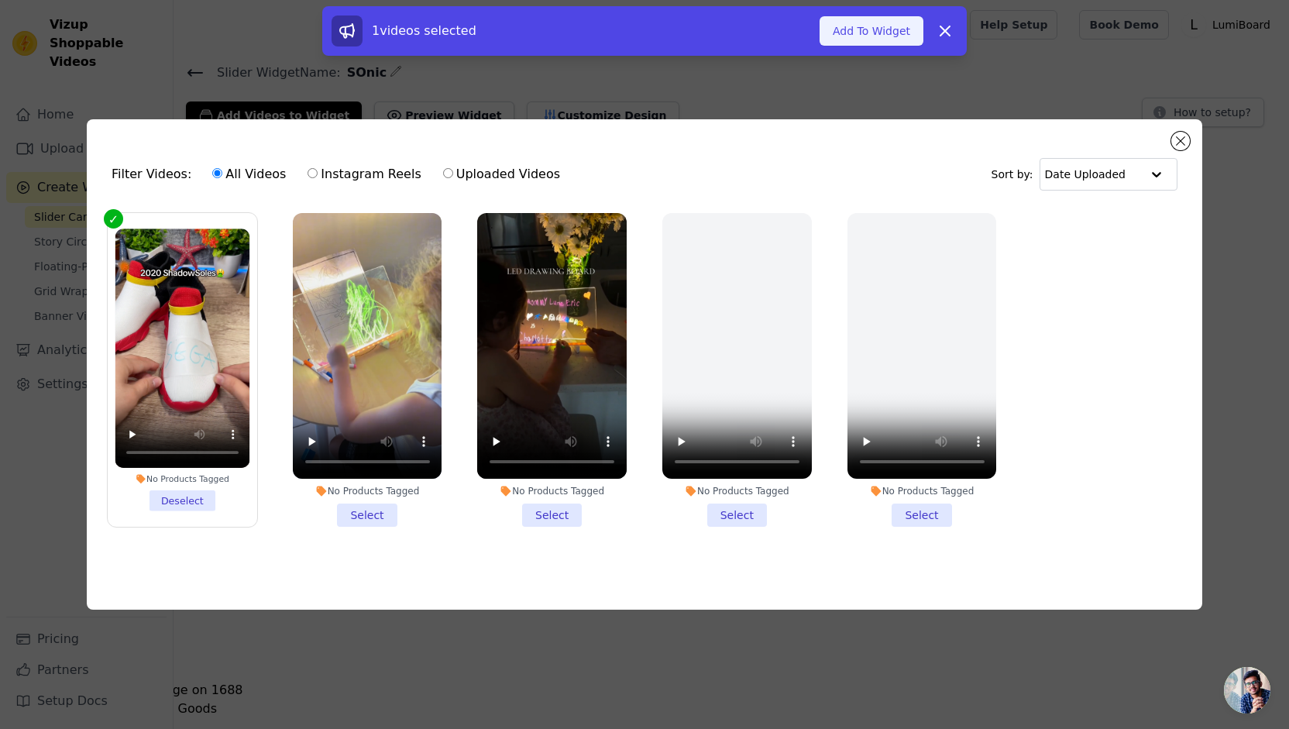
click at [880, 30] on button "Add To Widget" at bounding box center [872, 30] width 104 height 29
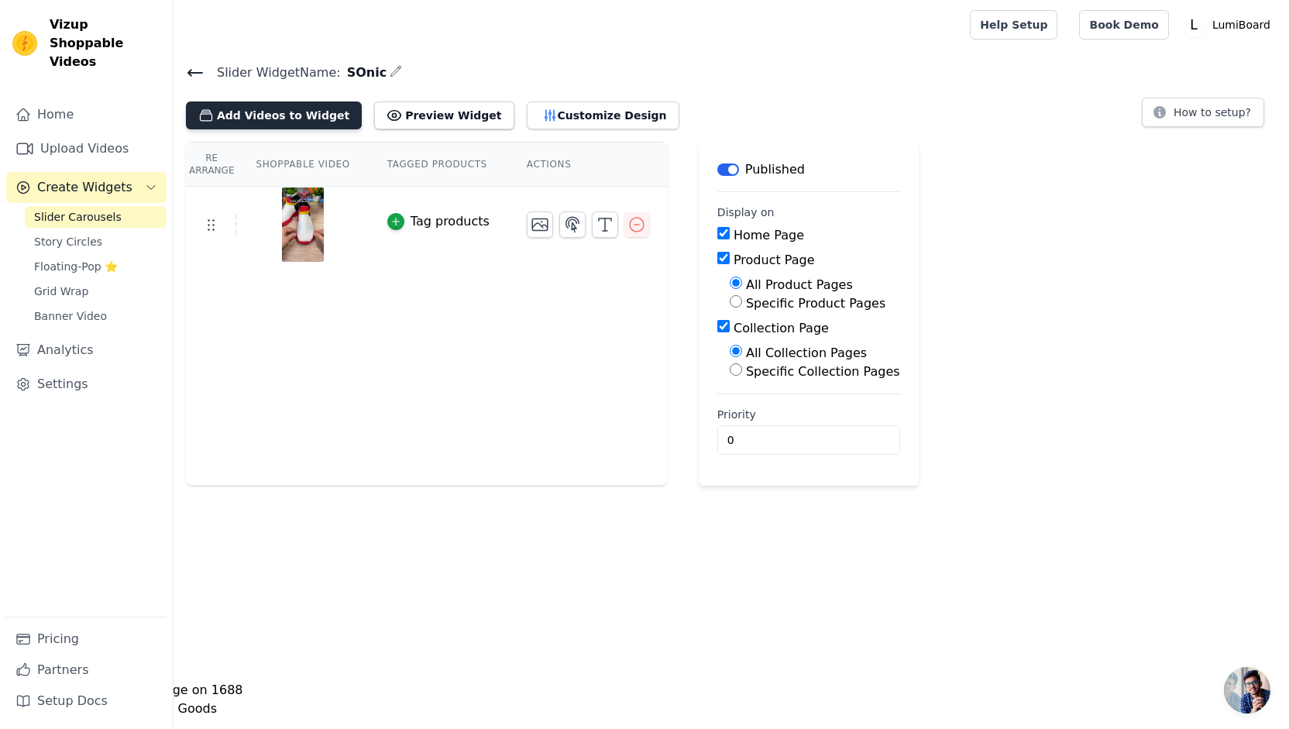
click at [288, 120] on button "Add Videos to Widget" at bounding box center [274, 116] width 176 height 28
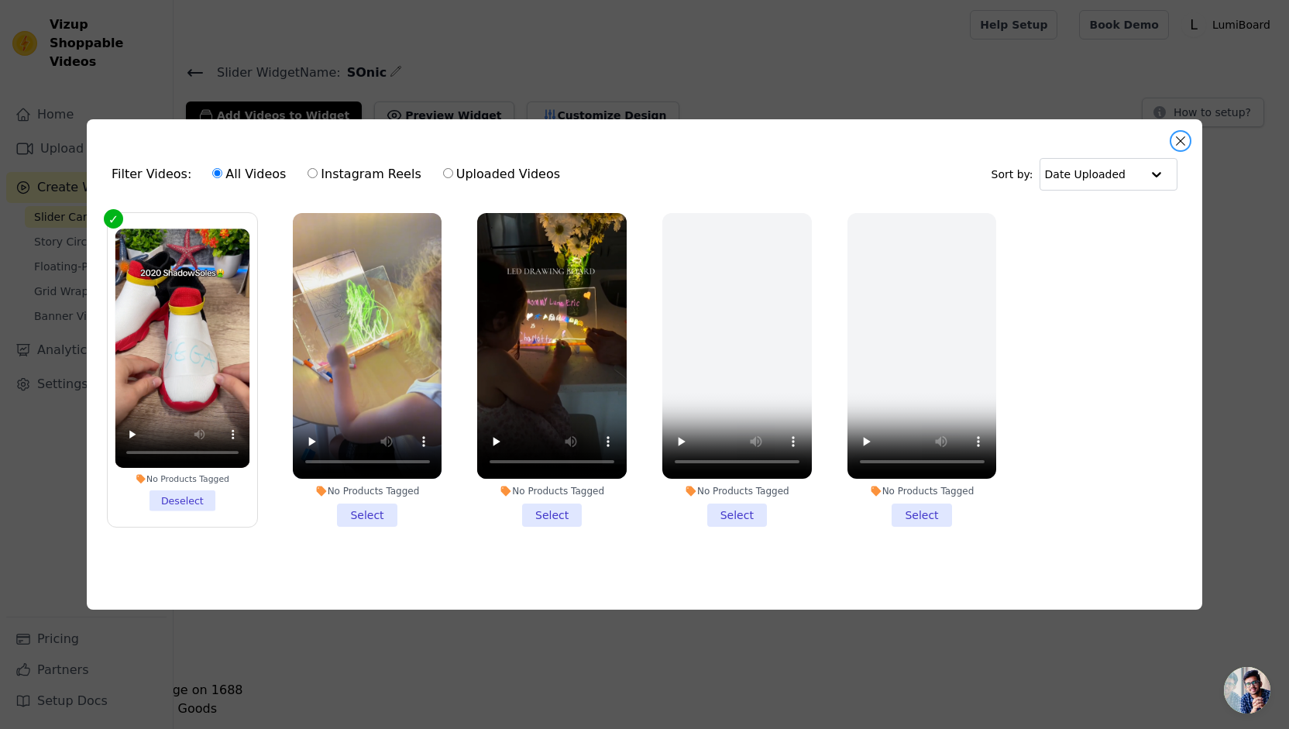
drag, startPoint x: 1096, startPoint y: 141, endPoint x: 1107, endPoint y: 141, distance: 10.8
click at [1187, 141] on button "Close modal" at bounding box center [1181, 141] width 19 height 19
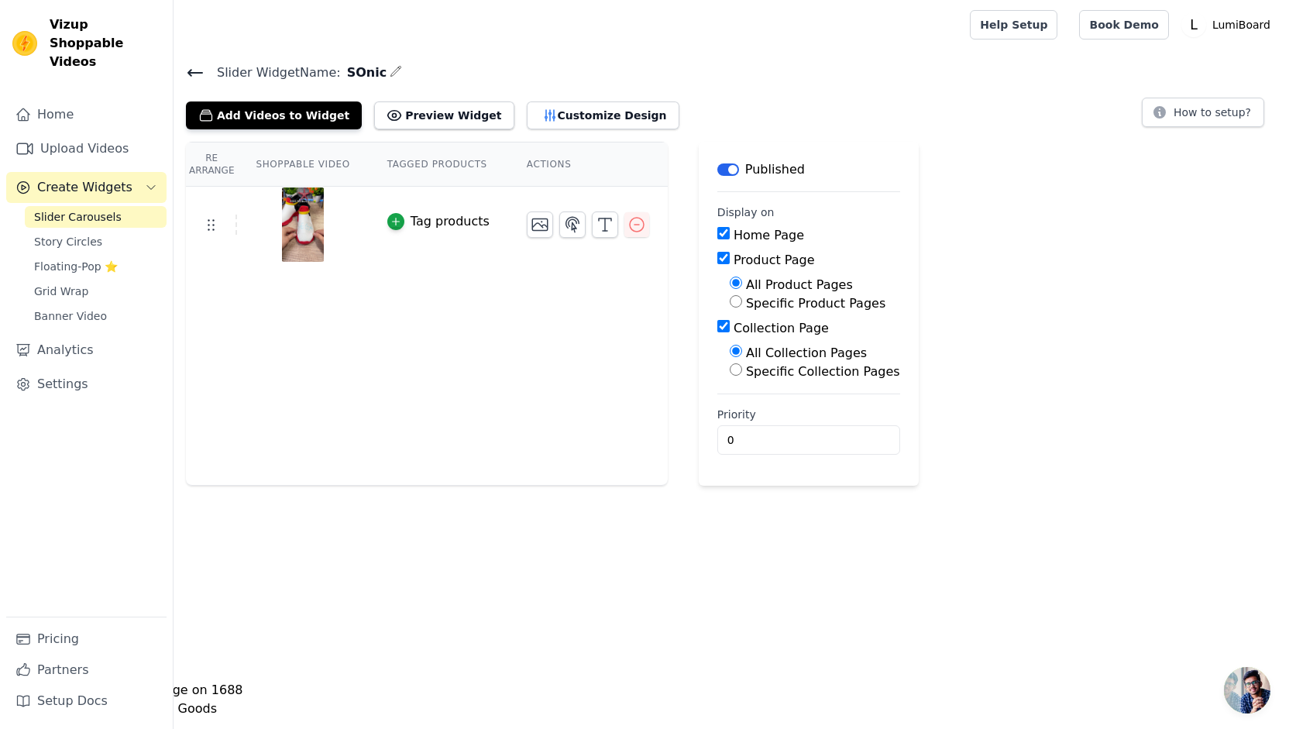
click at [1187, 142] on div "Re Arrange Shoppable Video Tagged Products Actions Tag products Save Videos In …" at bounding box center [732, 314] width 1116 height 344
click at [1179, 139] on div "Slider Widget Name: SOnic Add Videos to Widget Preview Widget Customize Design …" at bounding box center [732, 274] width 1116 height 424
click at [115, 133] on link "Upload Videos" at bounding box center [86, 148] width 160 height 31
click at [111, 133] on link "Upload Videos" at bounding box center [86, 148] width 160 height 31
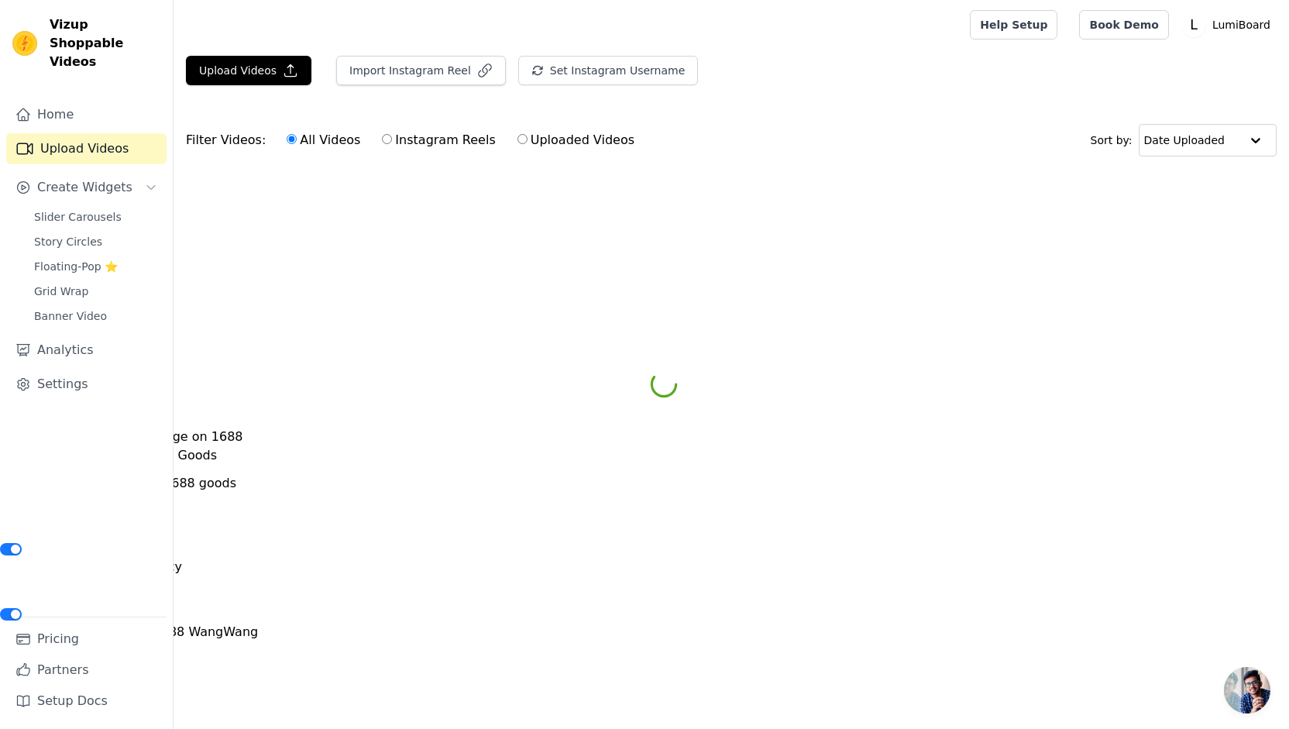
click at [112, 133] on link "Upload Videos" at bounding box center [86, 148] width 160 height 31
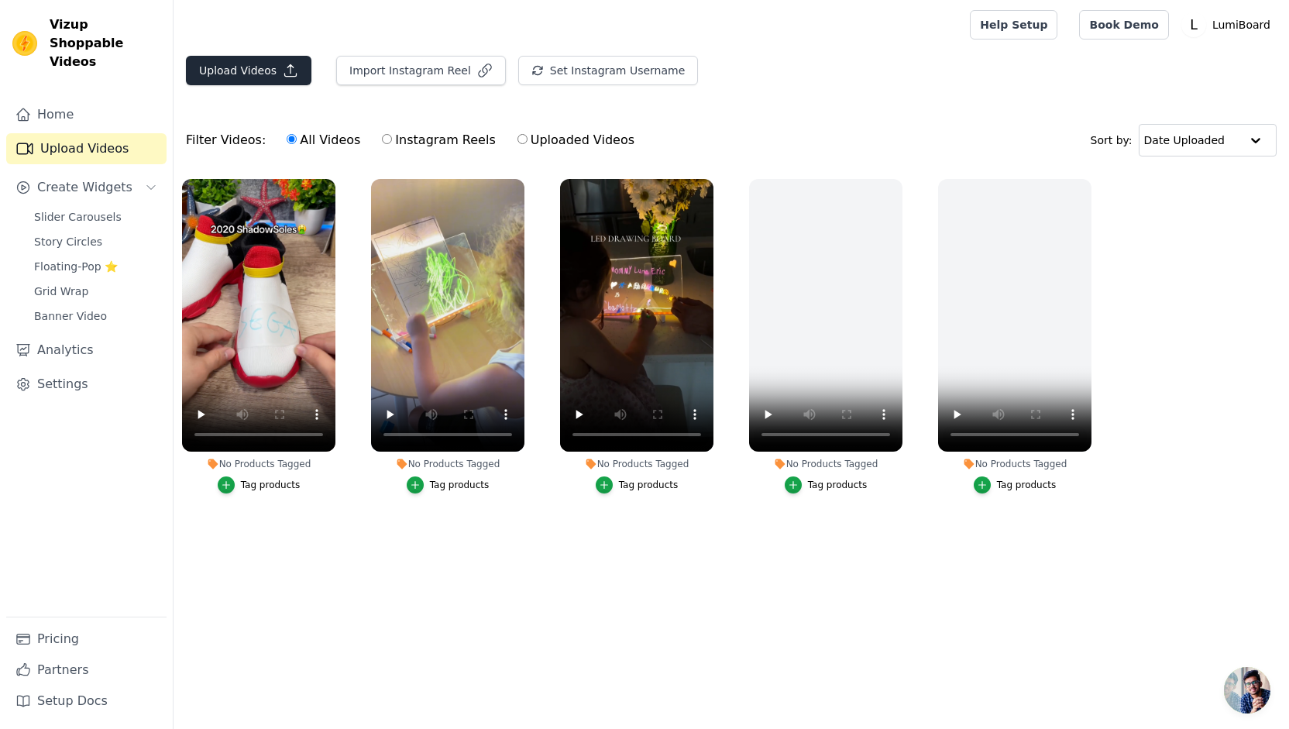
click at [95, 133] on link "Upload Videos" at bounding box center [86, 148] width 160 height 31
click at [91, 133] on link "Upload Videos" at bounding box center [86, 148] width 160 height 31
click at [283, 74] on icon "button" at bounding box center [290, 70] width 15 height 15
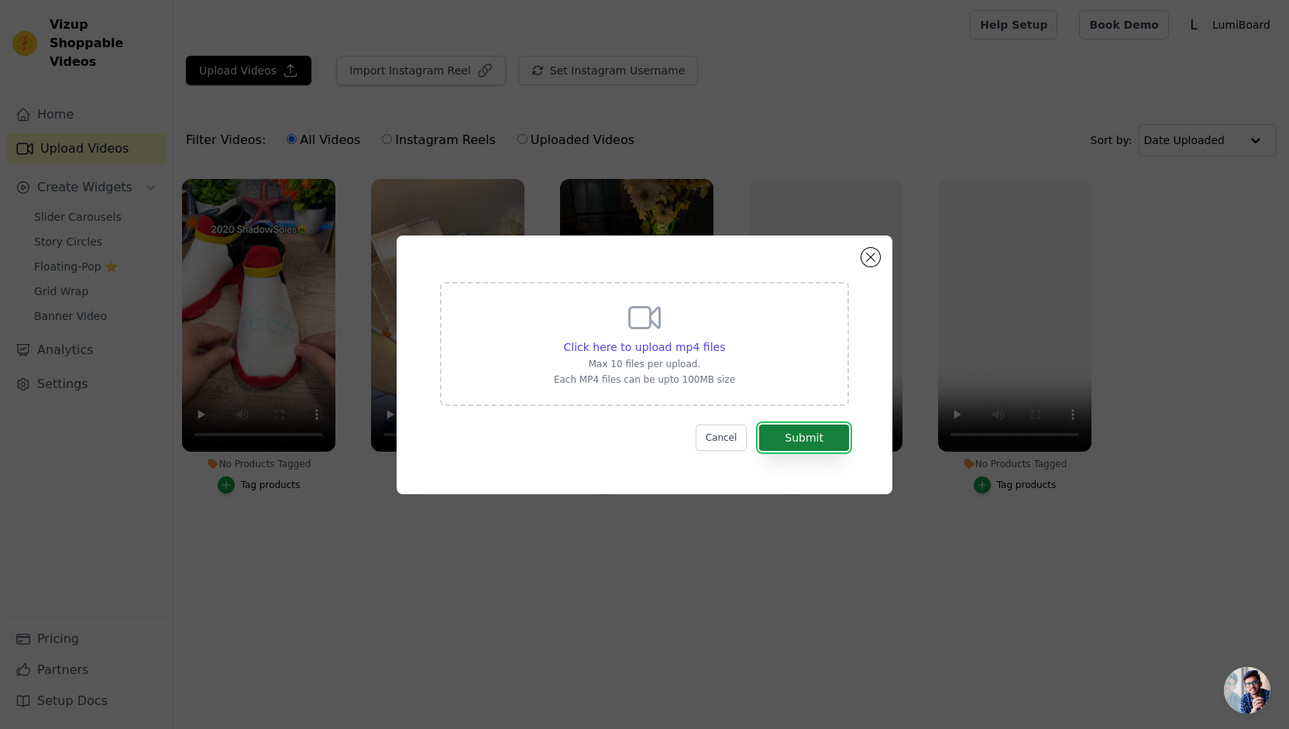
click at [786, 428] on button "Submit" at bounding box center [804, 438] width 90 height 26
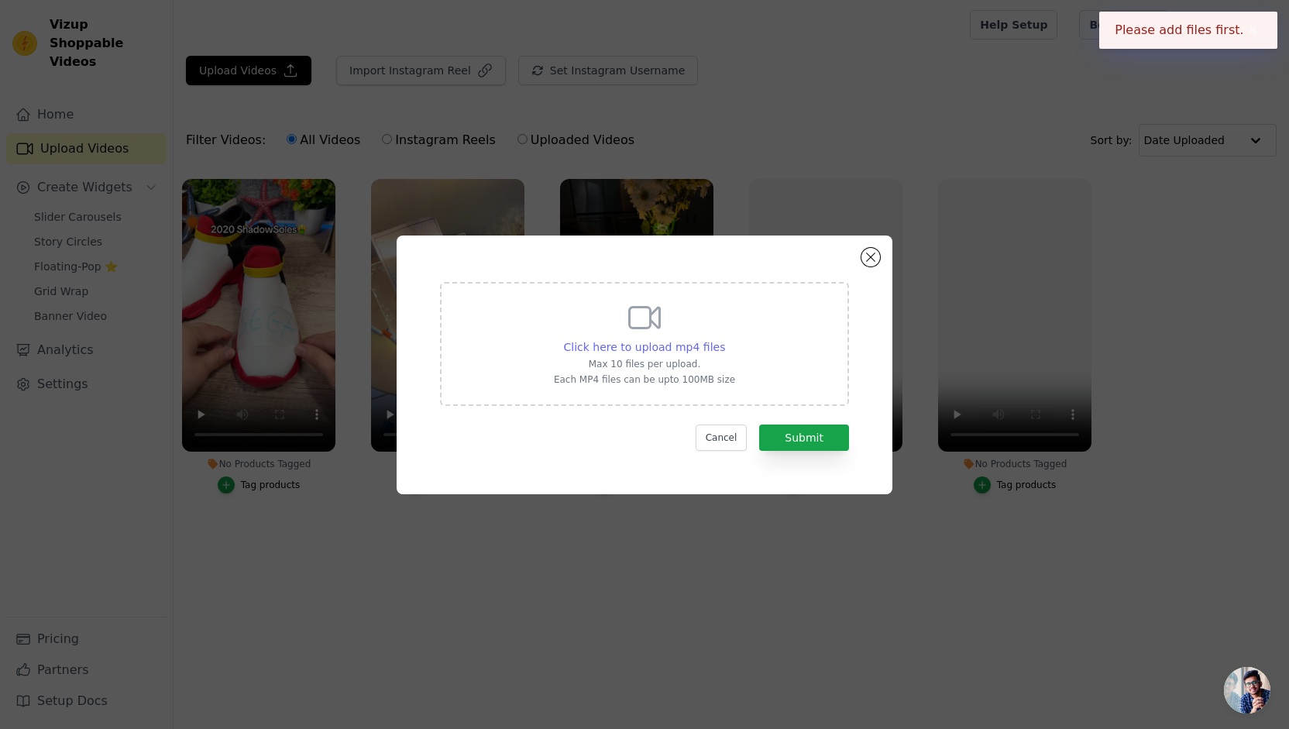
drag, startPoint x: 687, startPoint y: 351, endPoint x: 679, endPoint y: 349, distance: 8.7
click at [685, 351] on span "Click here to upload mp4 files" at bounding box center [645, 347] width 162 height 12
click at [679, 349] on span "Click here to upload mp4 files" at bounding box center [645, 347] width 162 height 12
click at [725, 339] on input "Click here to upload mp4 files Max 10 files per upload. Each MP4 files can be u…" at bounding box center [725, 339] width 1 height 1
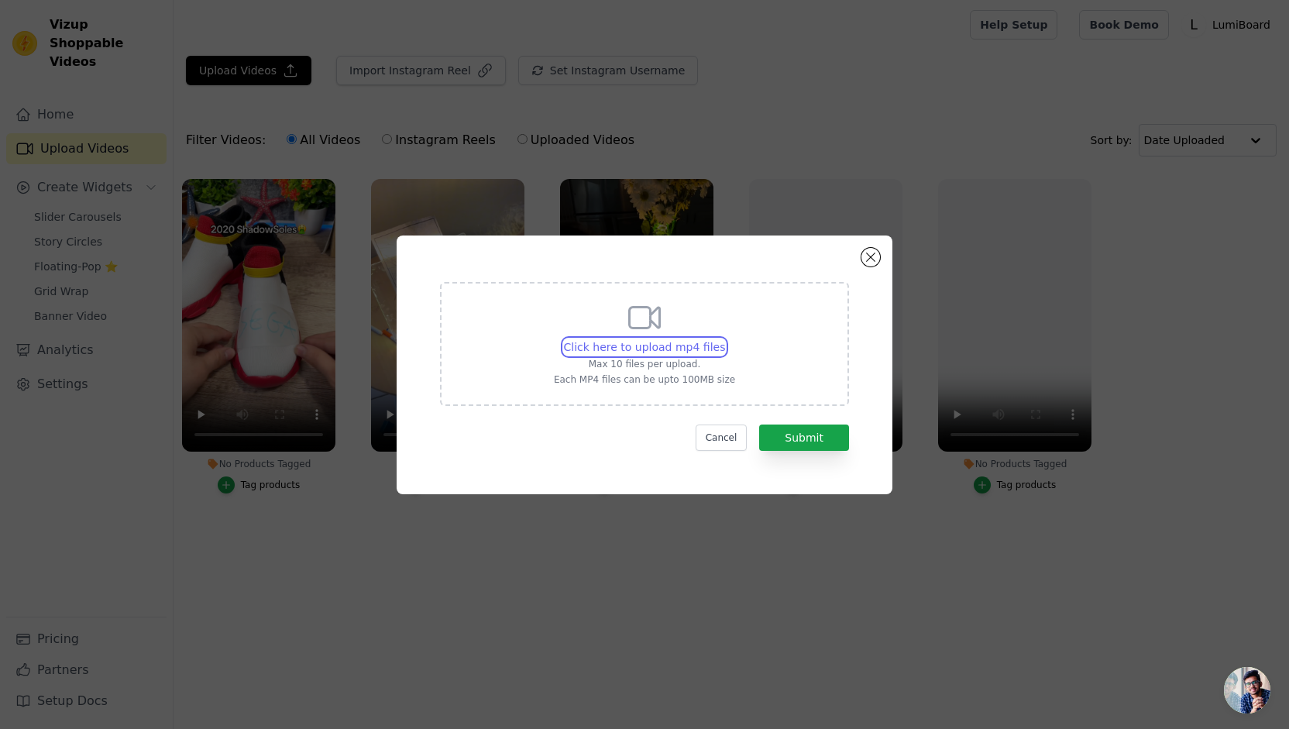
type input "C:\fakepath\ssstik.io_1758568751297.mp4"
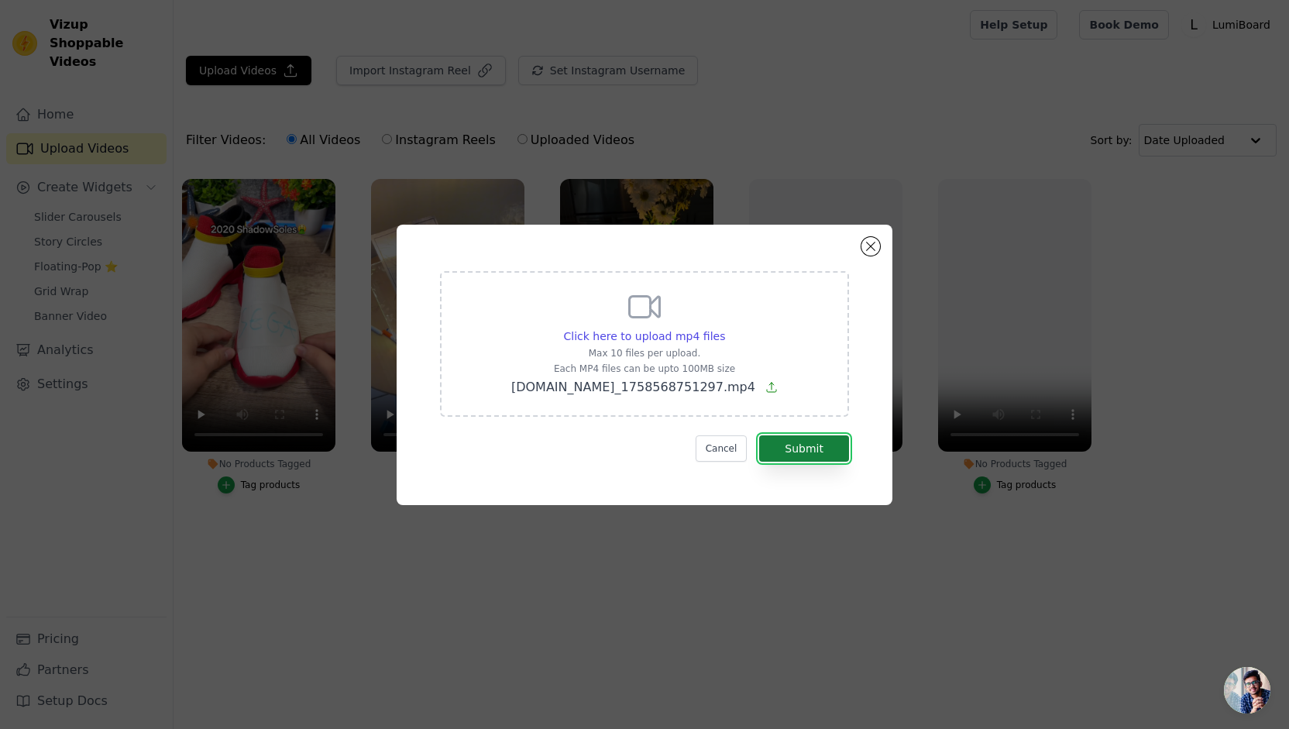
click at [817, 446] on button "Submit" at bounding box center [804, 449] width 90 height 26
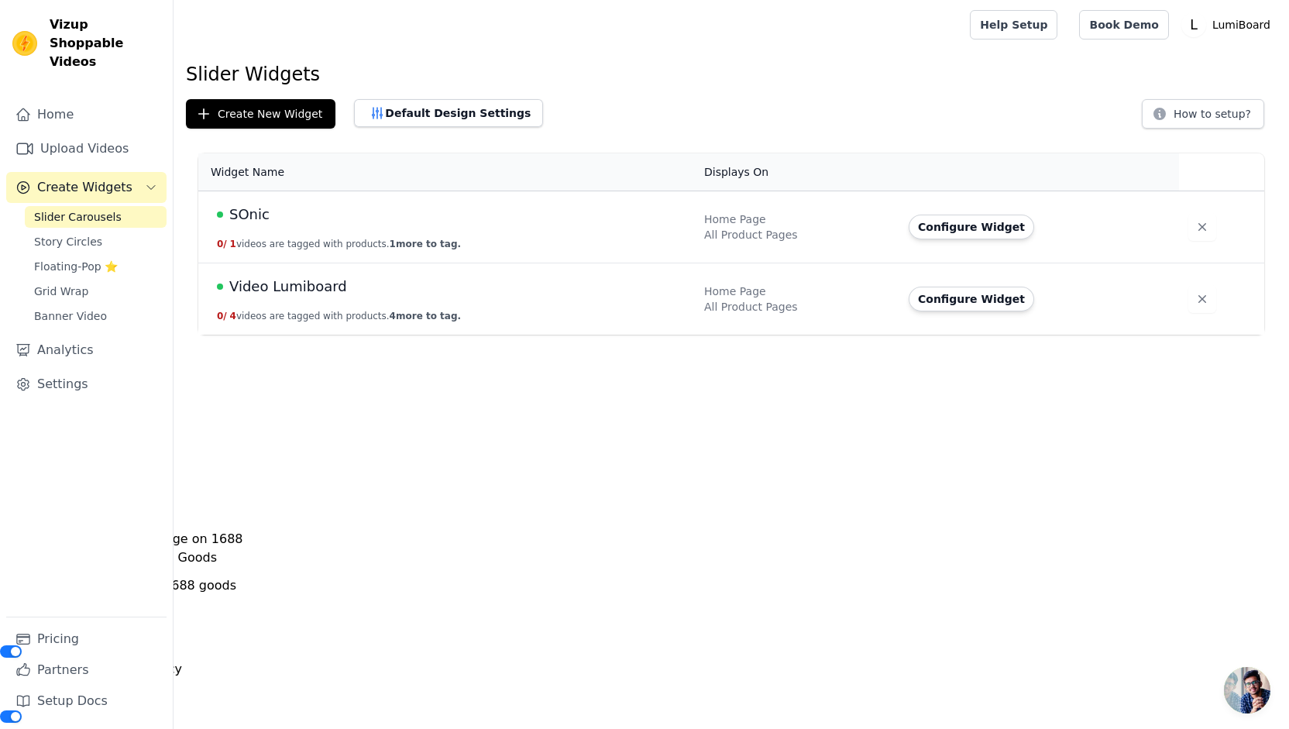
click at [744, 224] on div "Home Page" at bounding box center [797, 219] width 186 height 15
click at [924, 218] on button "Configure Widget" at bounding box center [972, 227] width 126 height 25
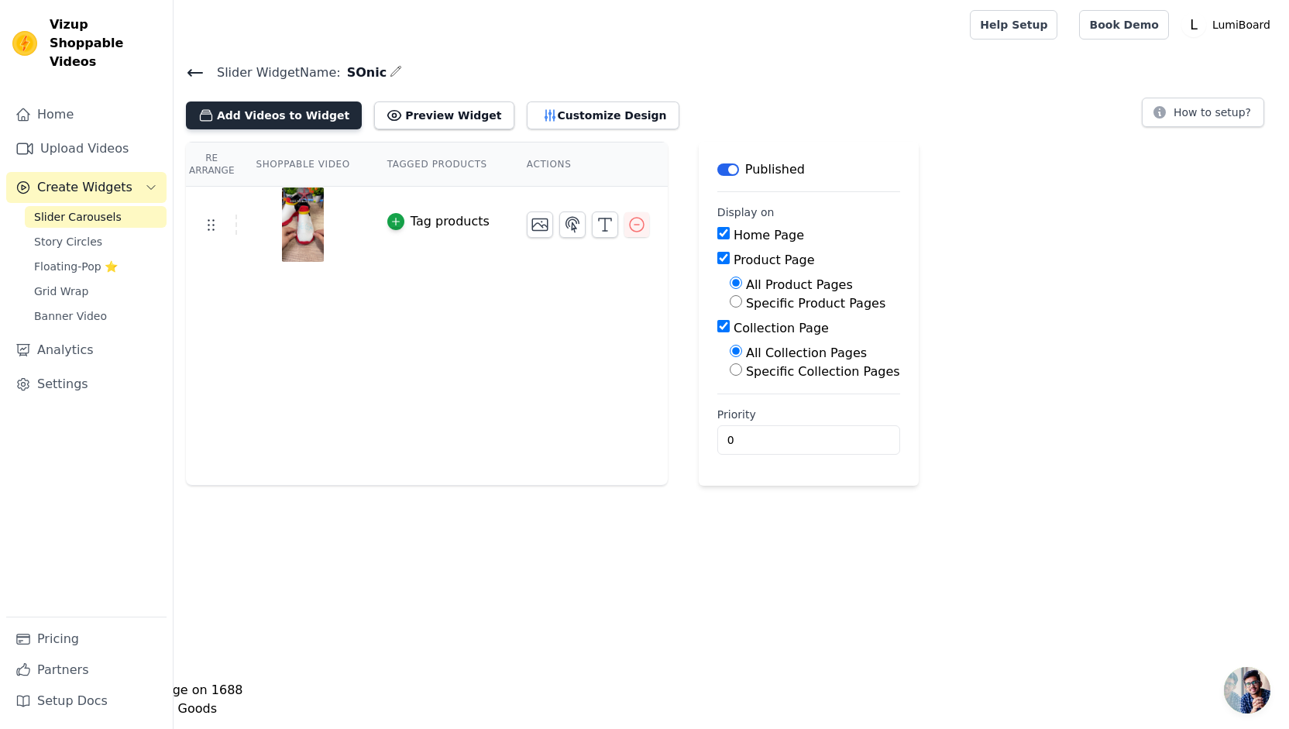
click at [270, 108] on button "Add Videos to Widget" at bounding box center [274, 116] width 176 height 28
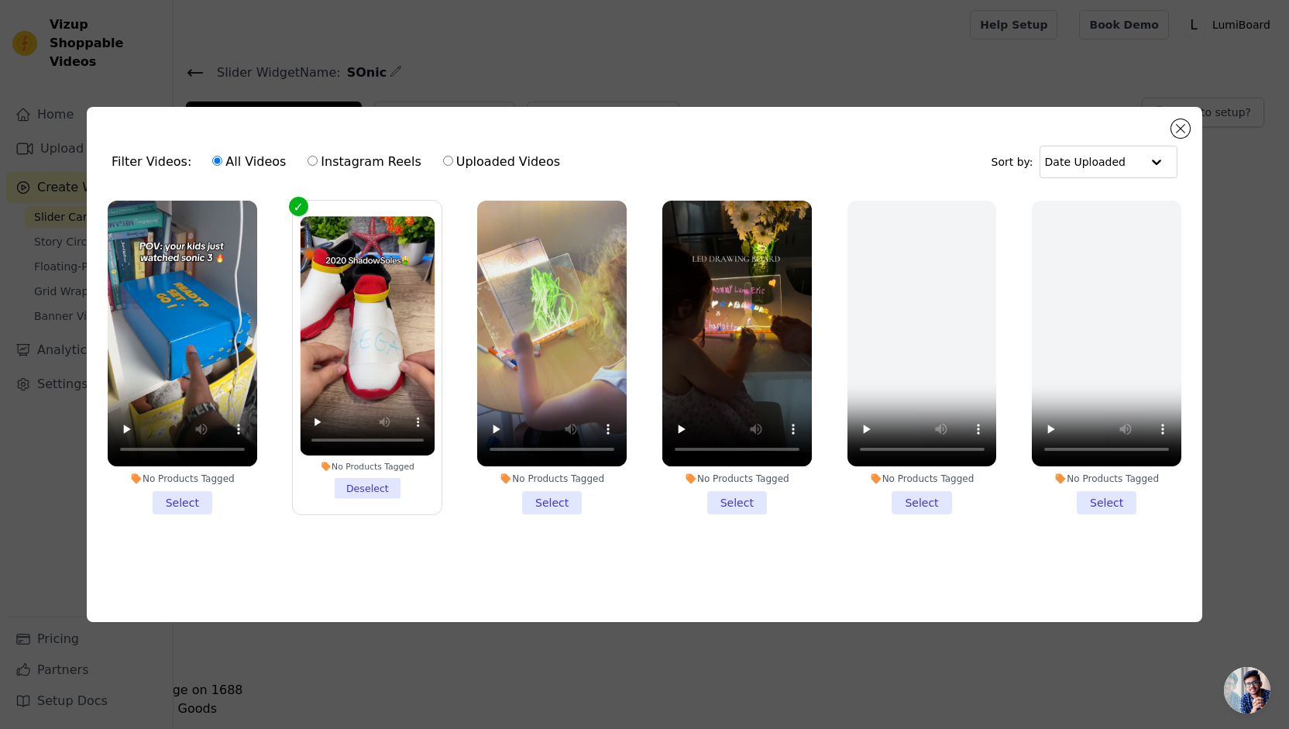
click at [175, 505] on li "No Products Tagged Select" at bounding box center [183, 358] width 150 height 314
click at [0, 0] on input "No Products Tagged Select" at bounding box center [0, 0] width 0 height 0
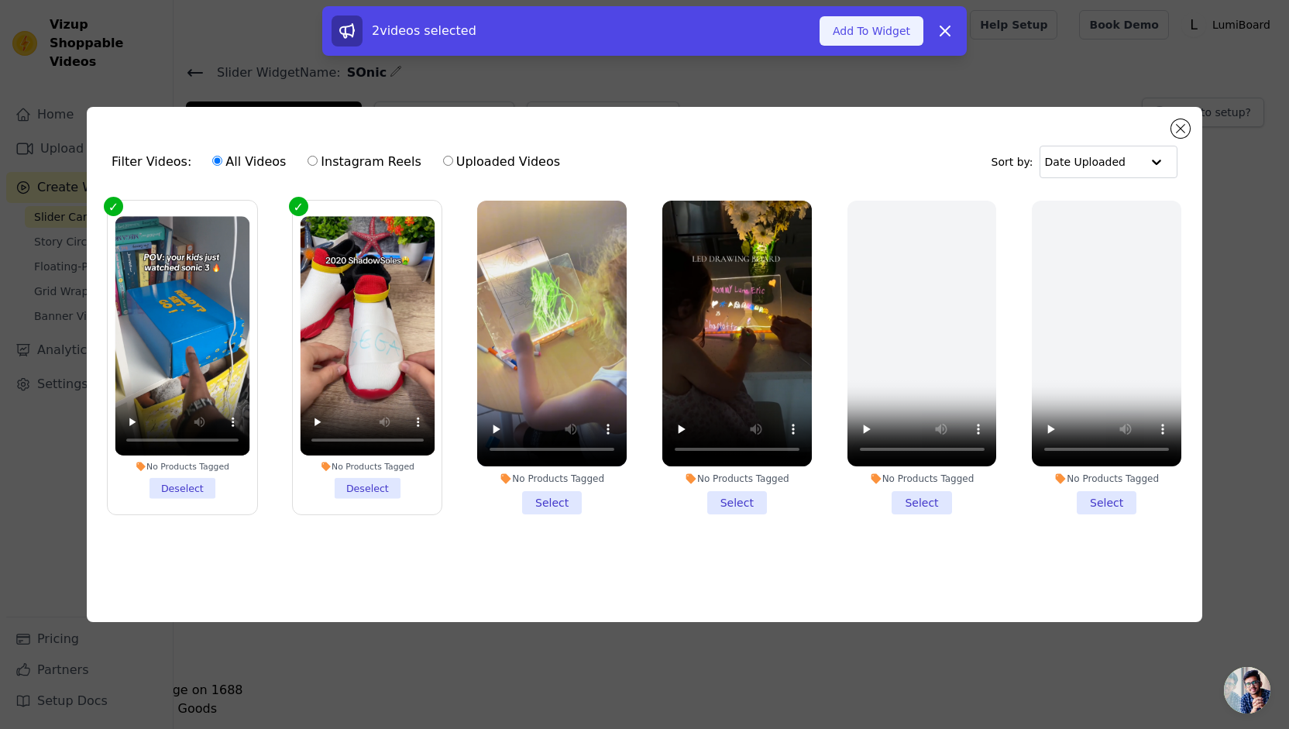
click at [852, 36] on button "Add To Widget" at bounding box center [872, 30] width 104 height 29
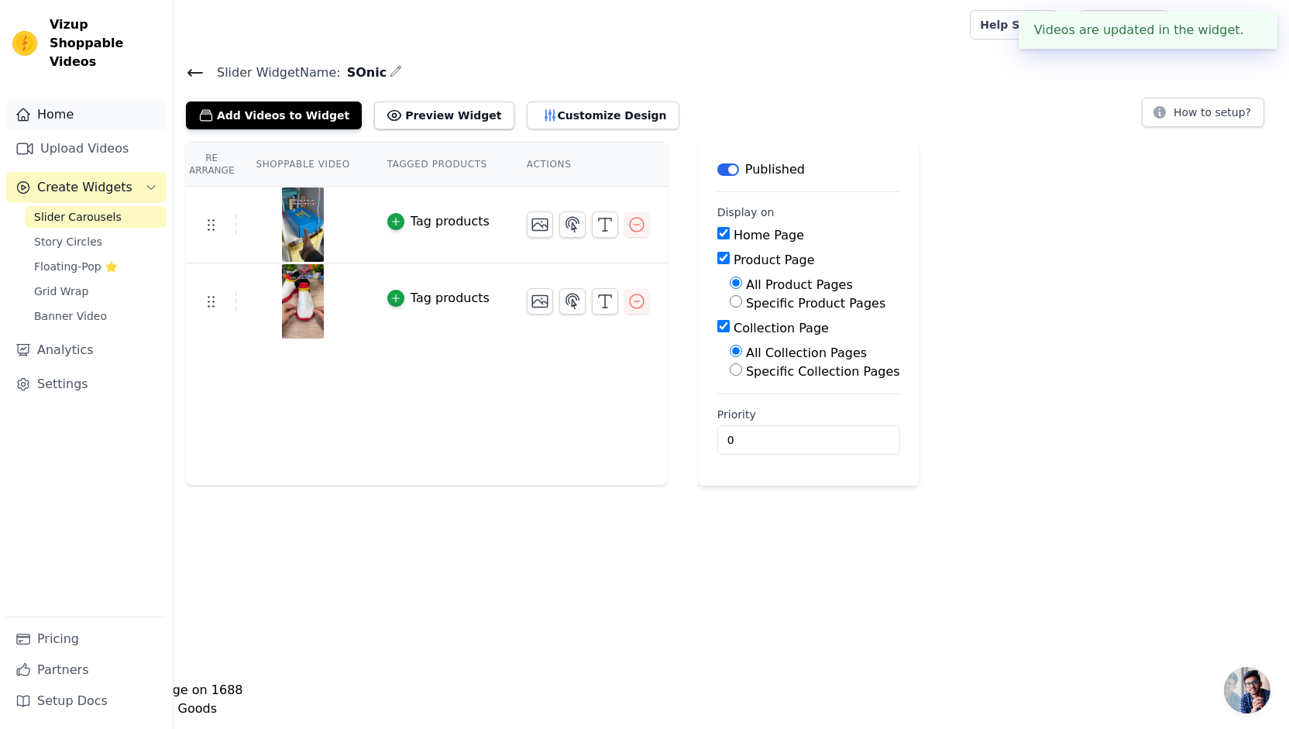
click at [83, 99] on link "Home" at bounding box center [86, 114] width 160 height 31
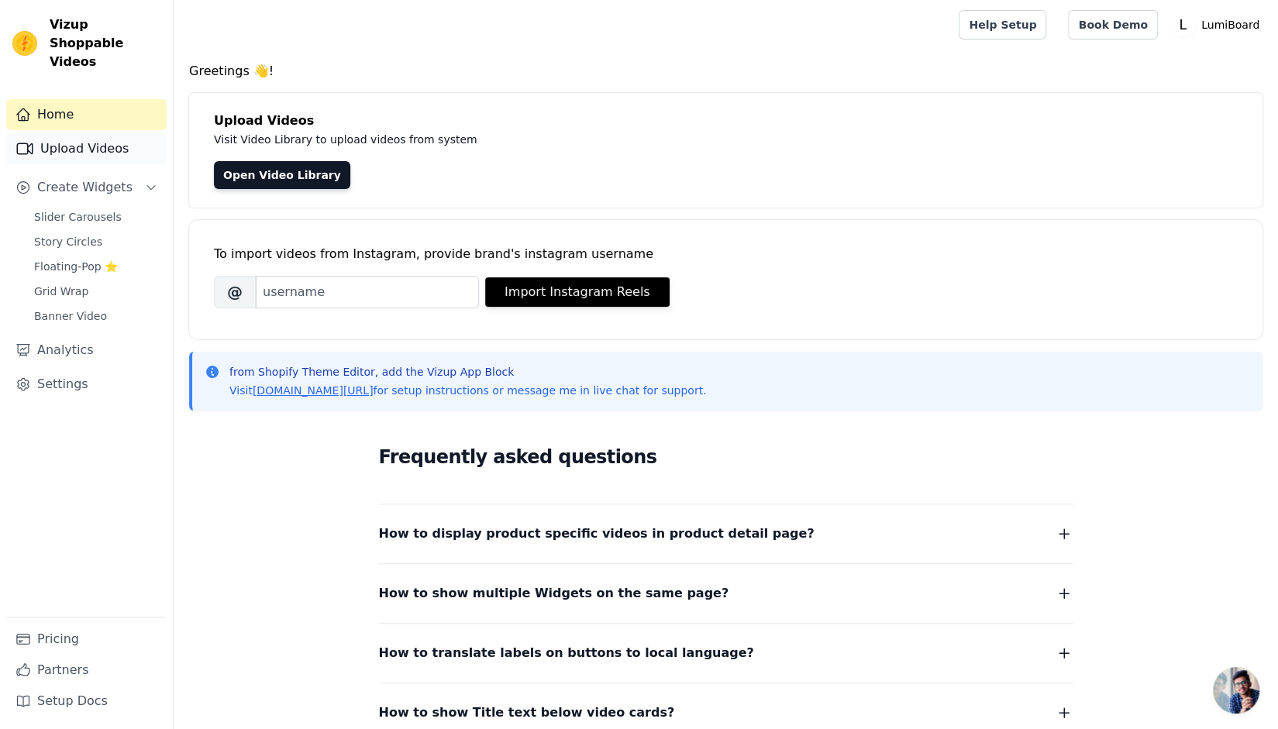
click at [106, 136] on link "Upload Videos" at bounding box center [86, 148] width 160 height 31
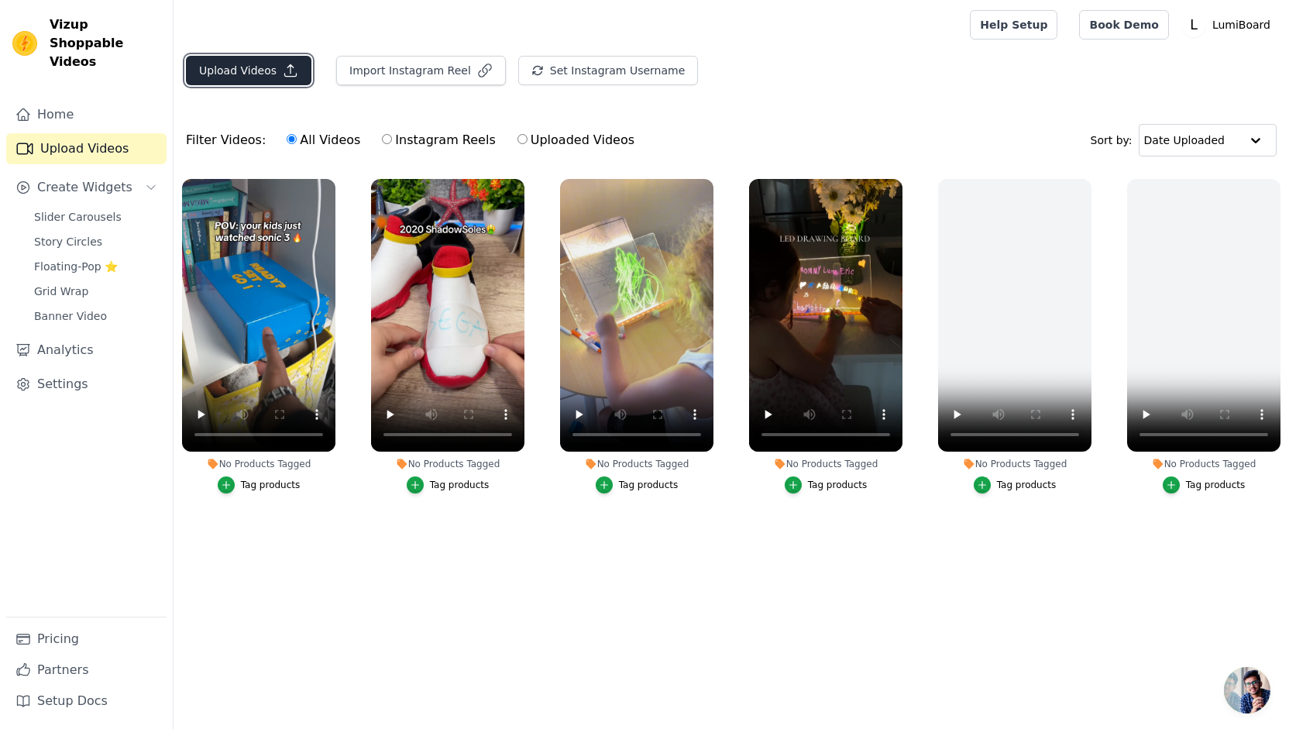
click at [289, 69] on icon "button" at bounding box center [290, 70] width 15 height 15
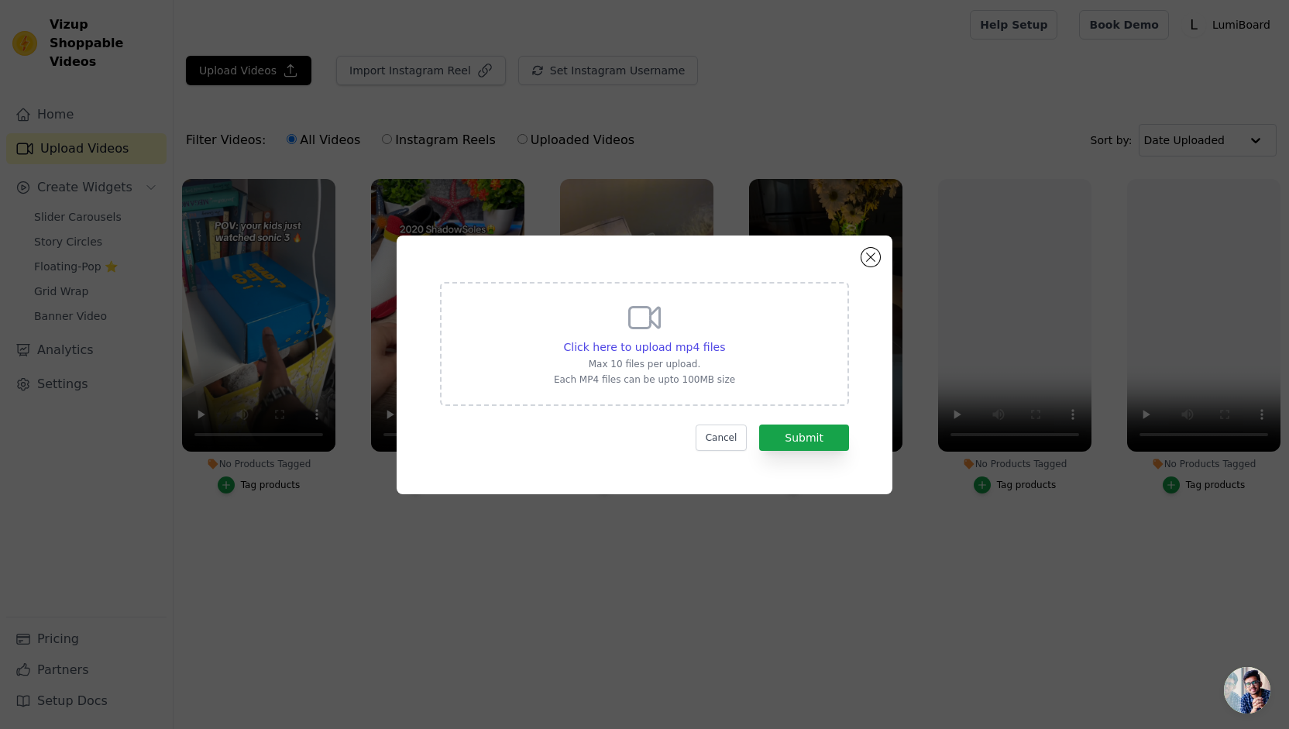
click at [695, 338] on div "Click here to upload mp4 files Max 10 files per upload. Each MP4 files can be u…" at bounding box center [644, 342] width 181 height 87
click at [725, 339] on input "Click here to upload mp4 files Max 10 files per upload. Each MP4 files can be u…" at bounding box center [725, 339] width 1 height 1
type input "C:\fakepath\ssstik.io_1758569059490.mp4"
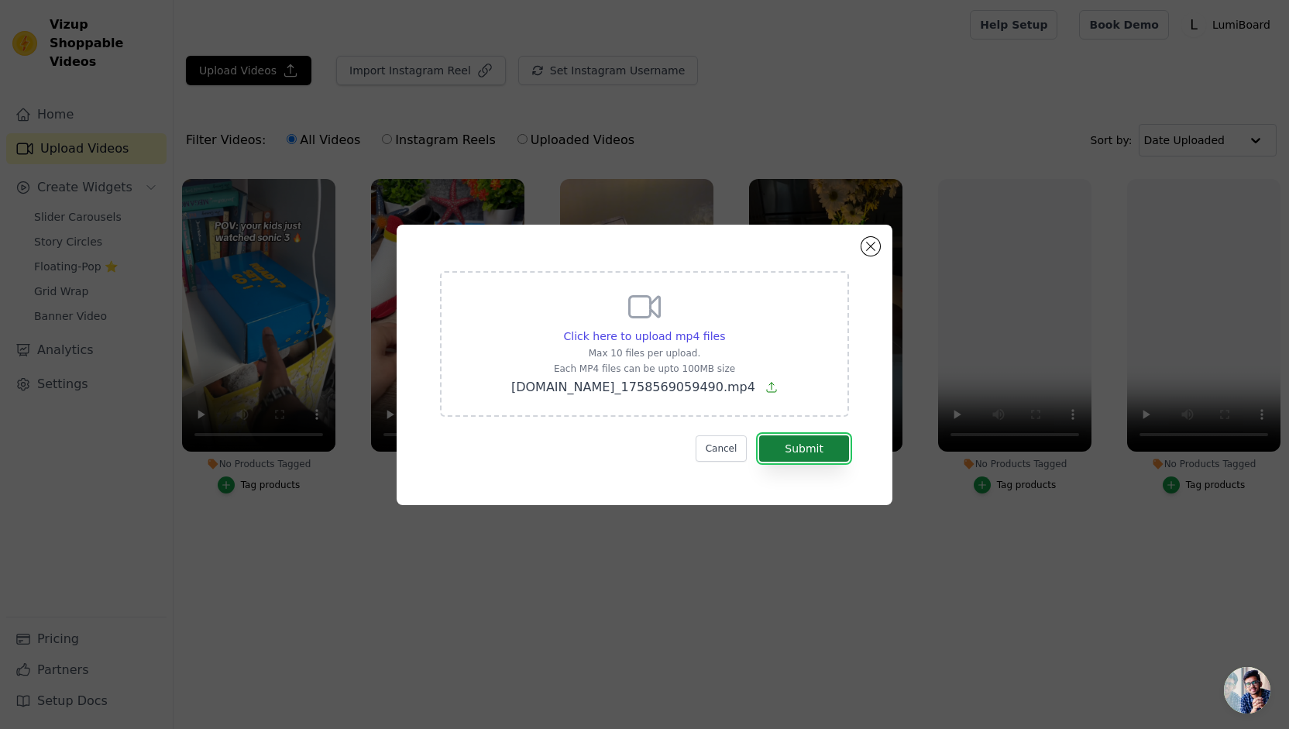
click at [835, 442] on button "Submit" at bounding box center [804, 449] width 90 height 26
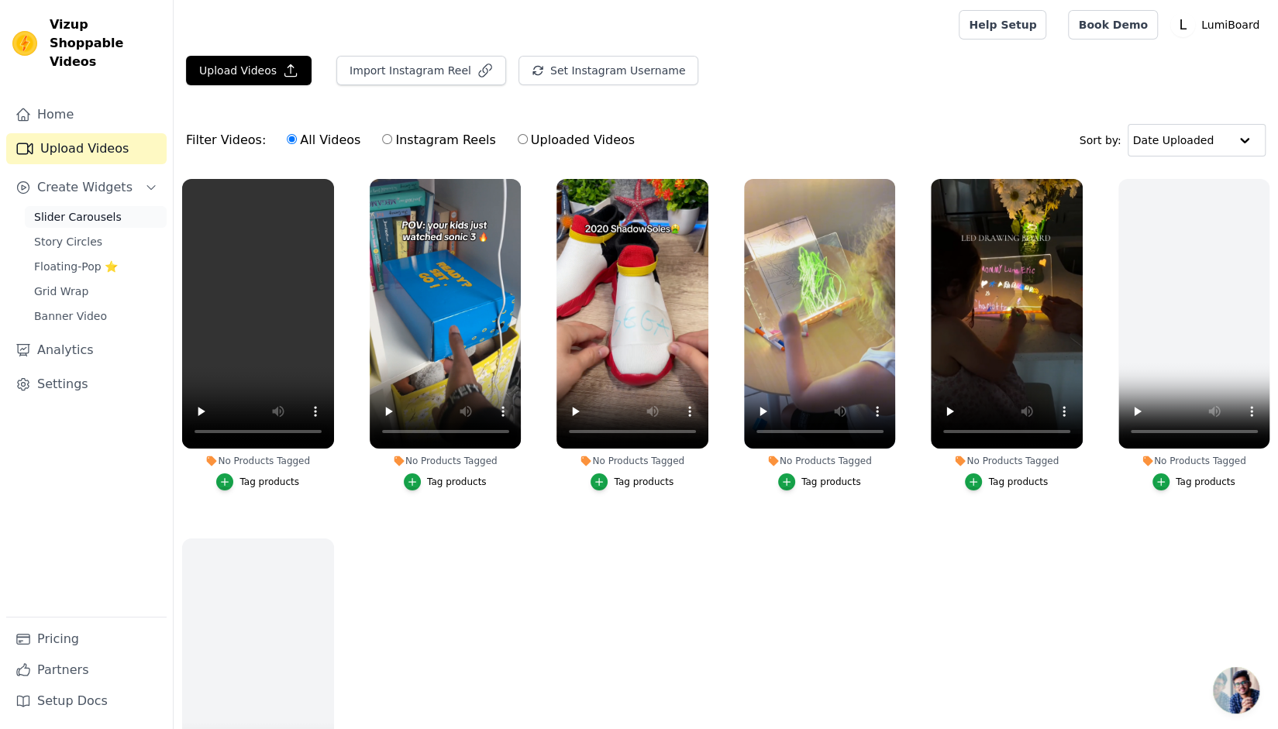
click at [60, 209] on span "Slider Carousels" at bounding box center [78, 216] width 88 height 15
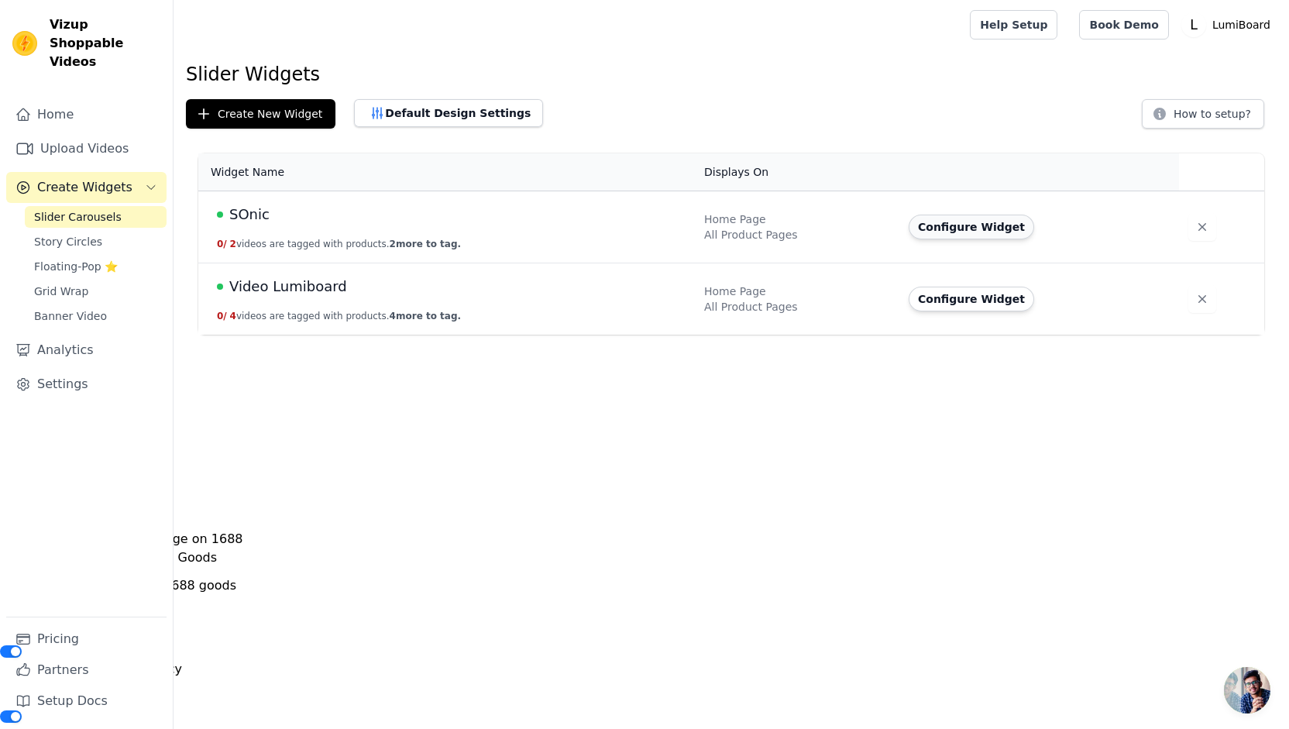
click at [965, 226] on button "Configure Widget" at bounding box center [972, 227] width 126 height 25
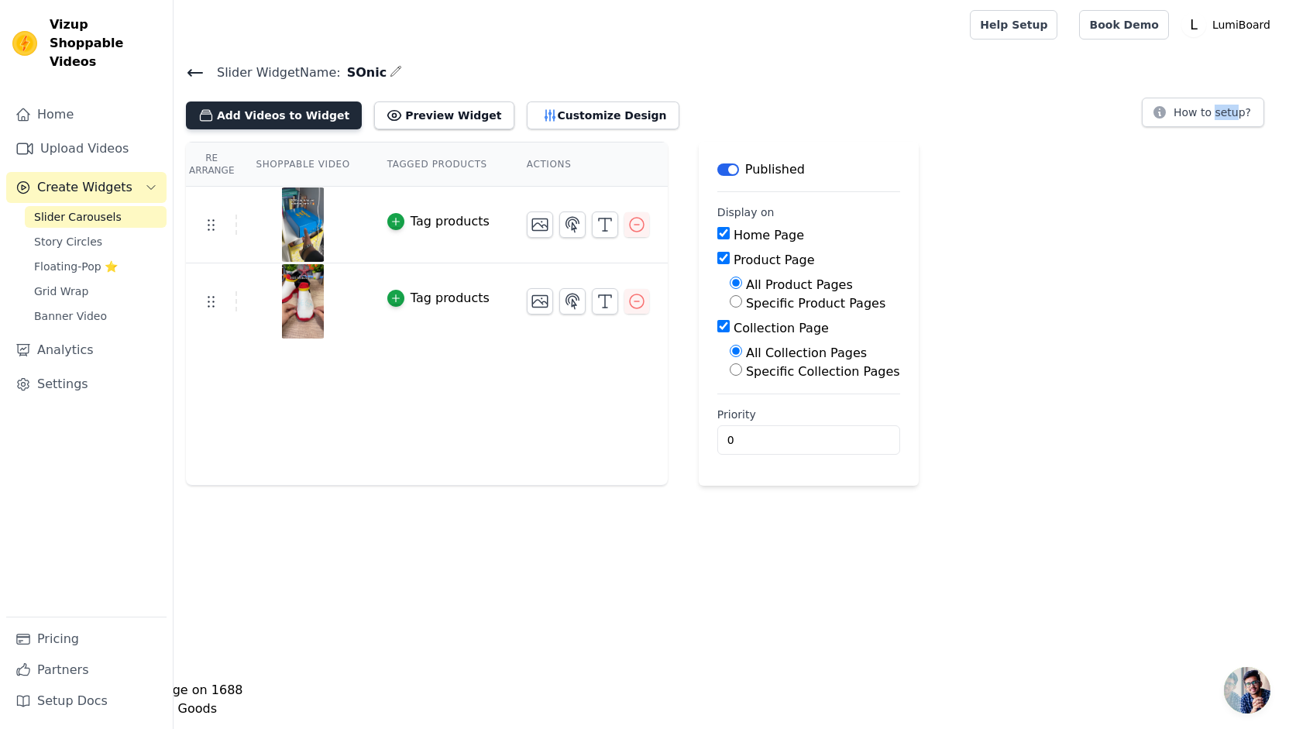
click at [293, 115] on button "Add Videos to Widget" at bounding box center [274, 116] width 176 height 28
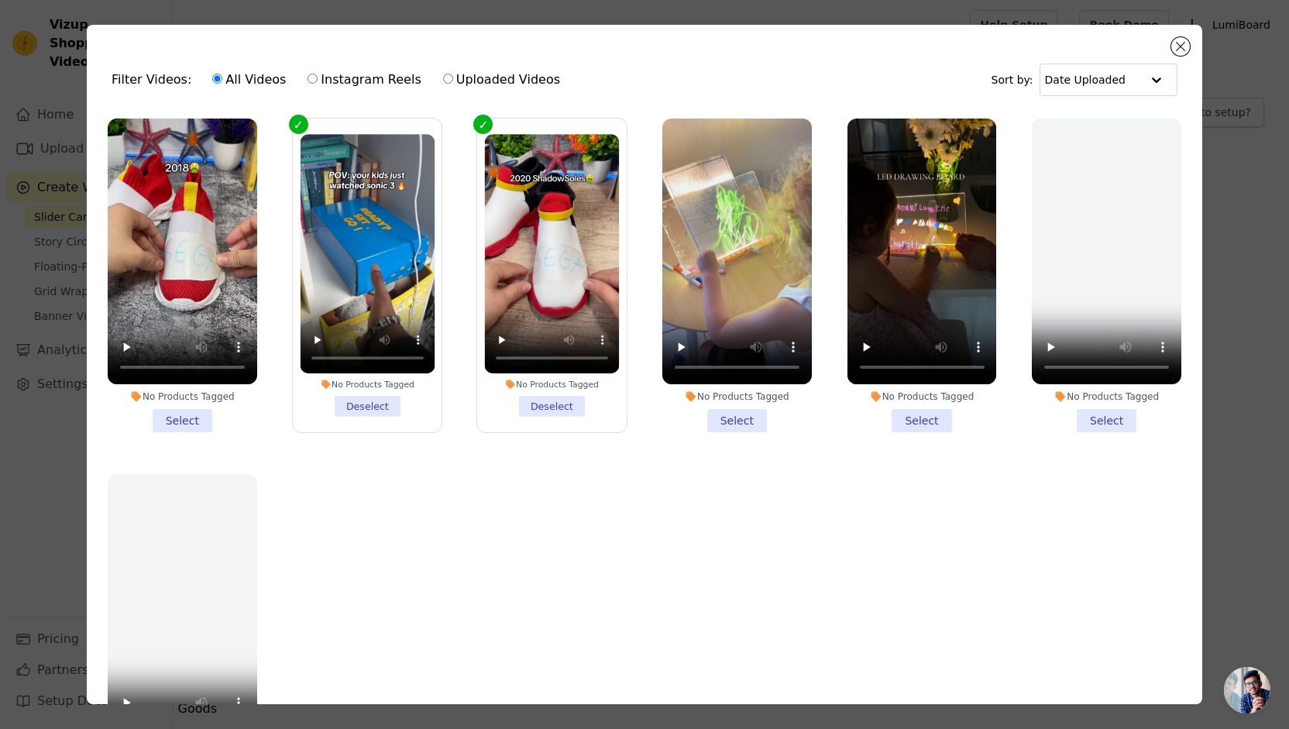
click at [170, 412] on li "No Products Tagged Select" at bounding box center [183, 276] width 150 height 314
click at [0, 0] on input "No Products Tagged Select" at bounding box center [0, 0] width 0 height 0
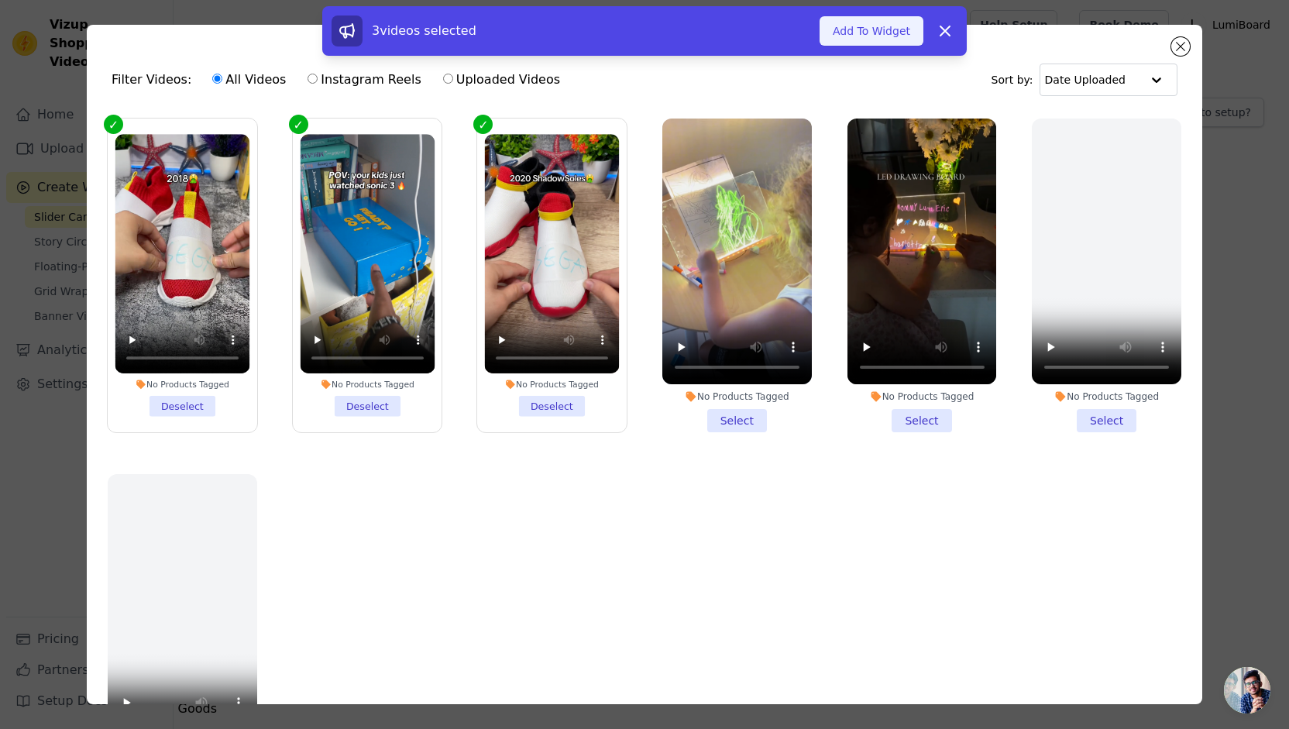
click at [845, 36] on button "Add To Widget" at bounding box center [872, 30] width 104 height 29
click at [845, 36] on button "Updating Widget Videos..." at bounding box center [822, 30] width 201 height 29
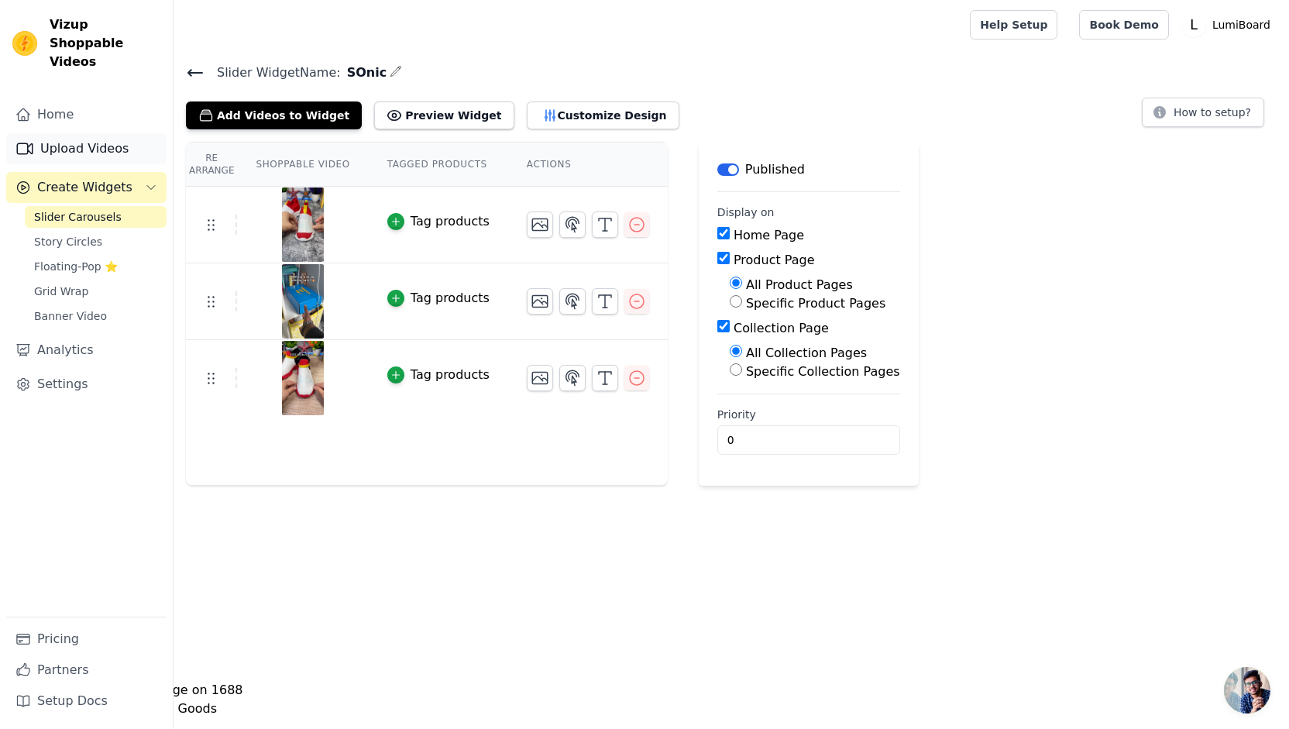
click at [94, 133] on link "Upload Videos" at bounding box center [86, 148] width 160 height 31
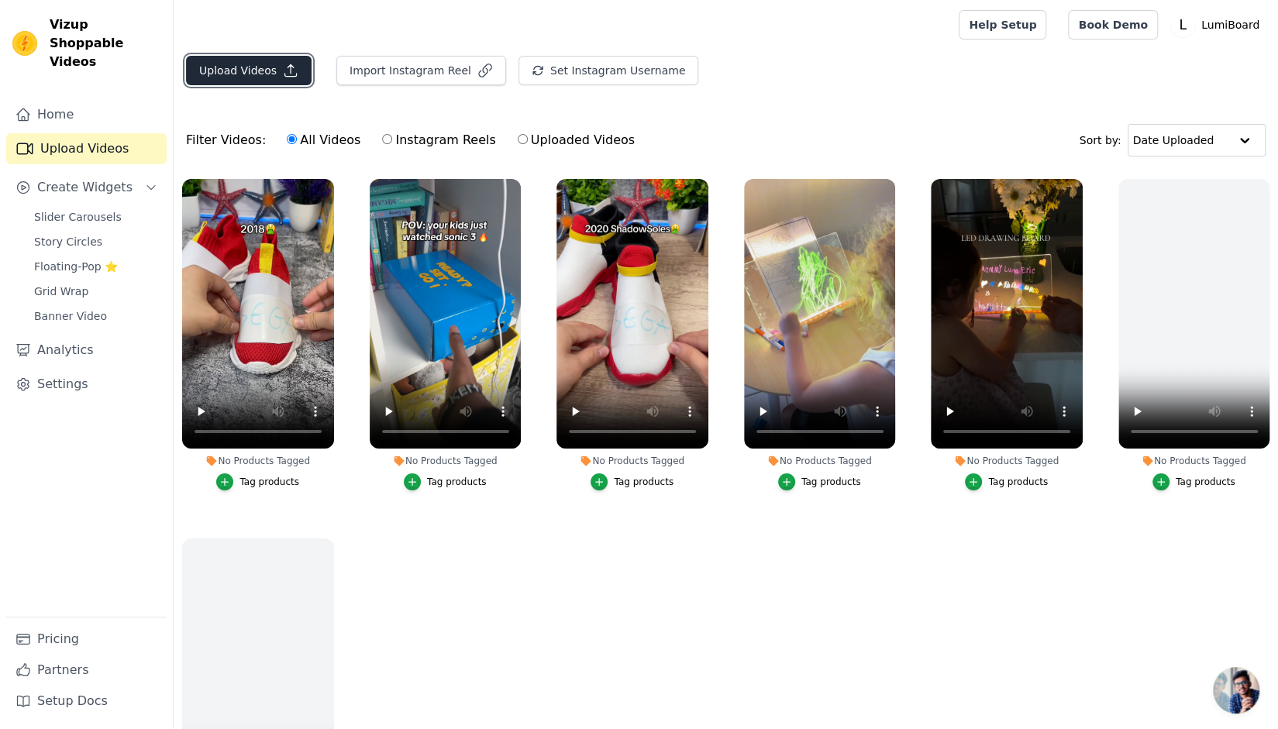
click at [234, 76] on button "Upload Videos" at bounding box center [249, 70] width 126 height 29
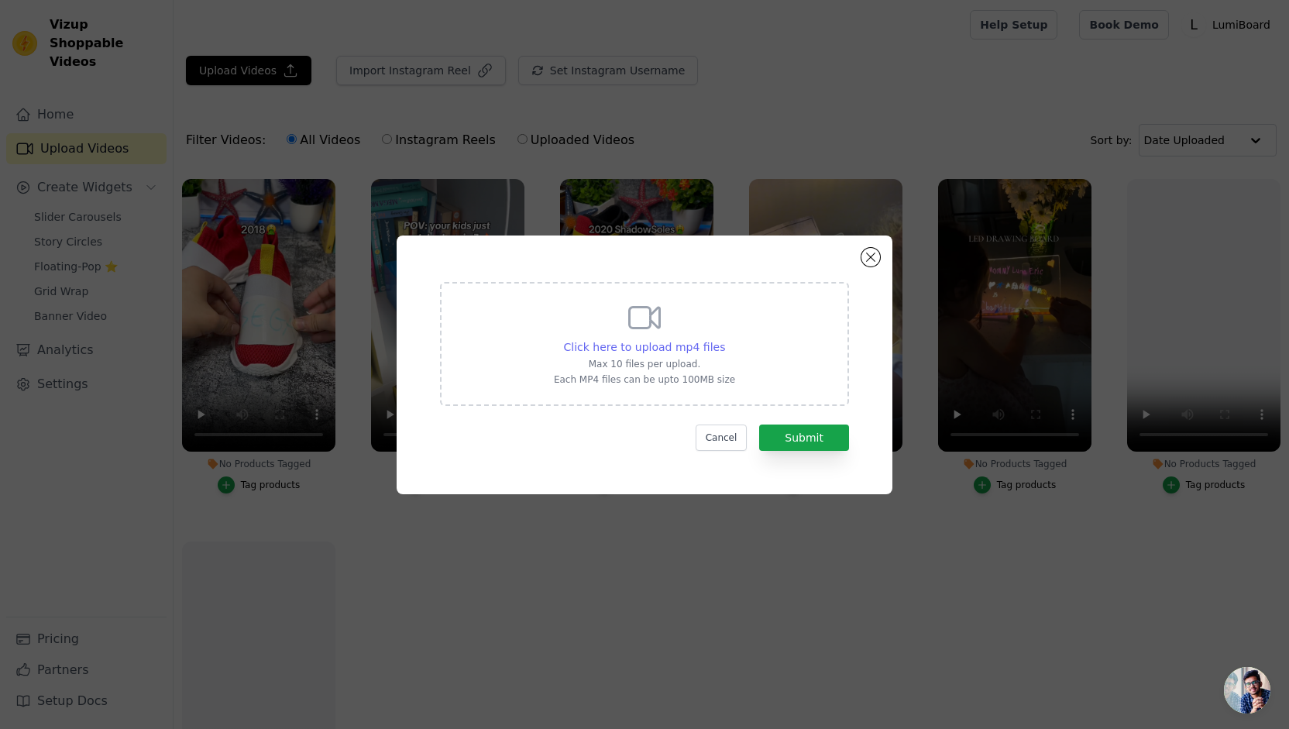
click at [682, 353] on span "Click here to upload mp4 files" at bounding box center [645, 347] width 162 height 12
click at [725, 339] on input "Click here to upload mp4 files Max 10 files per upload. Each MP4 files can be u…" at bounding box center [725, 339] width 1 height 1
click at [707, 349] on span "Click here to upload mp4 files" at bounding box center [645, 347] width 162 height 12
click at [725, 339] on input "Click here to upload mp4 files Max 10 files per upload. Each MP4 files can be u…" at bounding box center [725, 339] width 1 height 1
type input "C:\fakepath\ssstik.io_@sonicsoles_1758569196476.mp4"
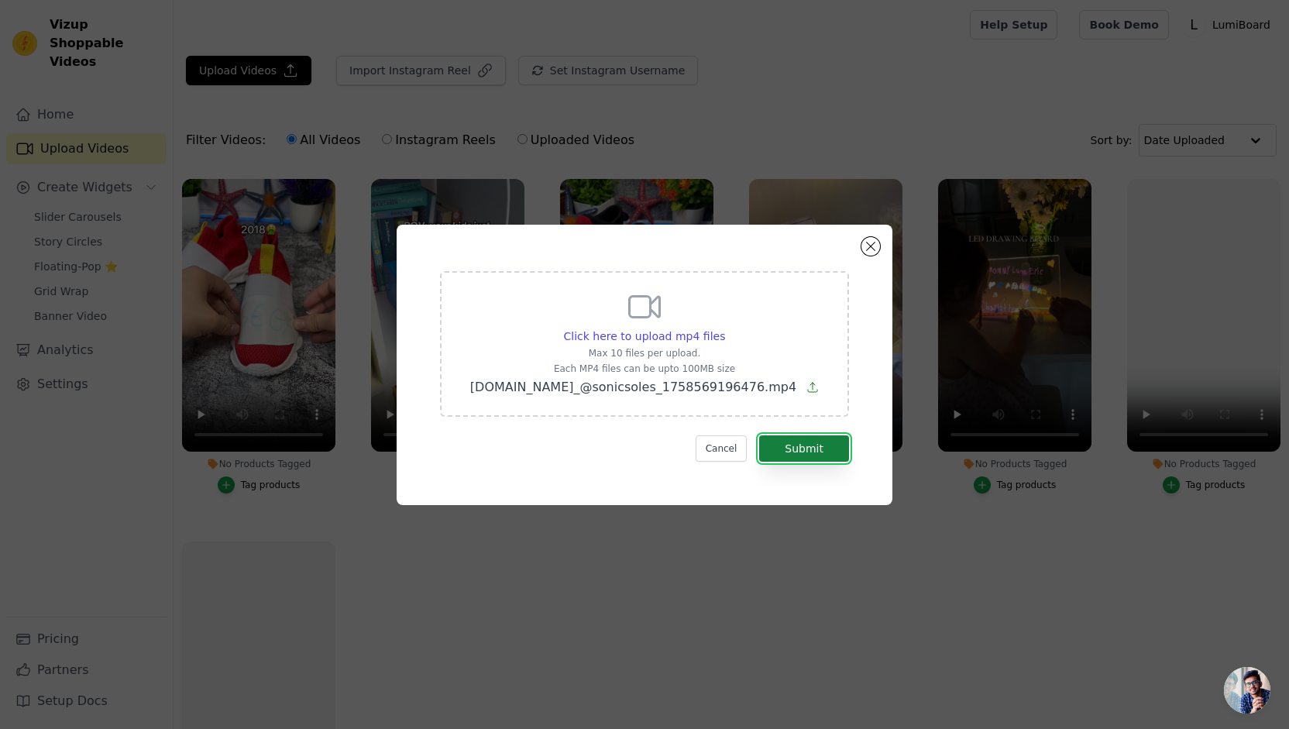
click at [816, 450] on button "Submit" at bounding box center [804, 449] width 90 height 26
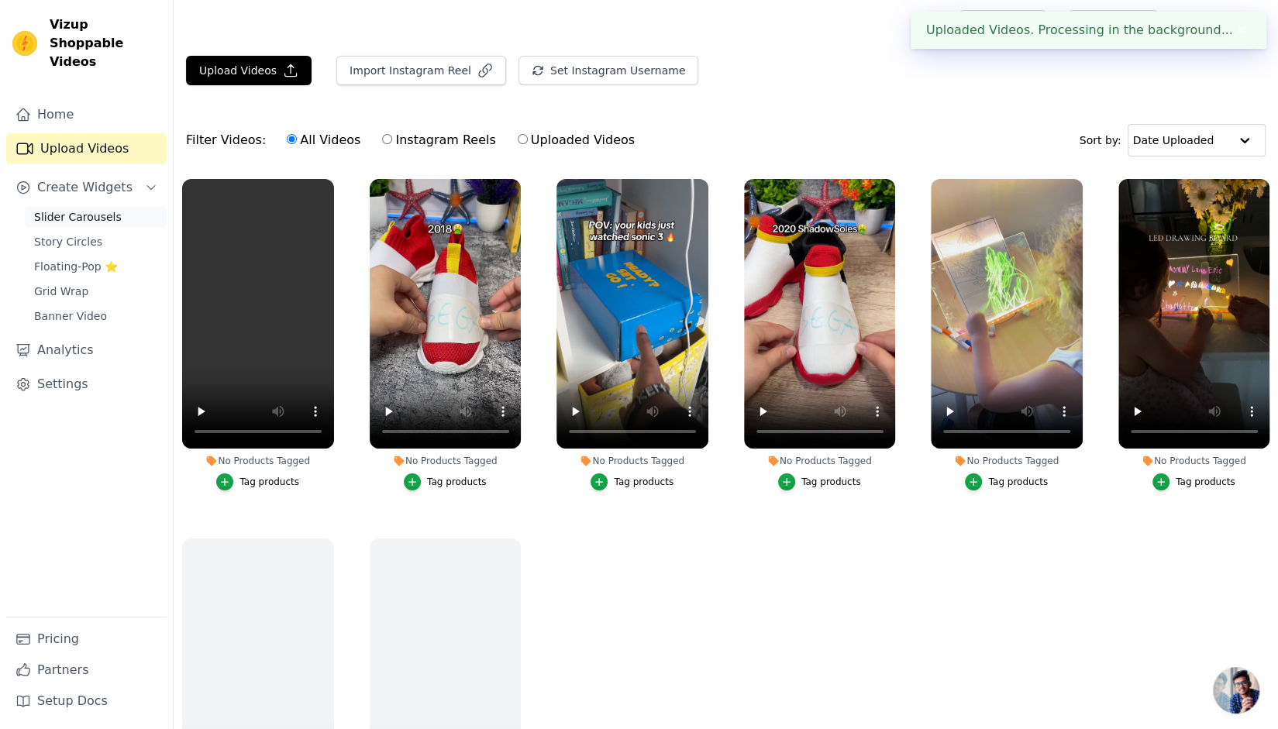
click at [90, 209] on span "Slider Carousels" at bounding box center [78, 216] width 88 height 15
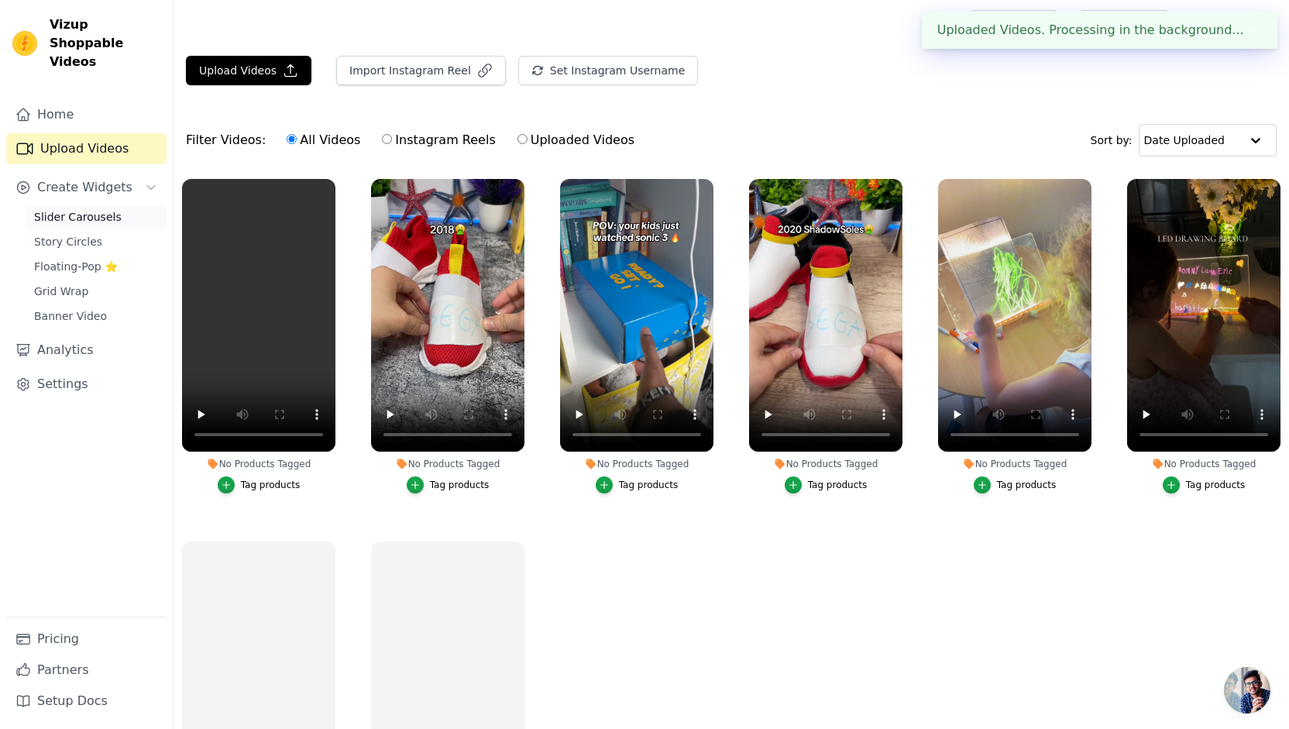
click at [90, 209] on span "Slider Carousels" at bounding box center [78, 216] width 88 height 15
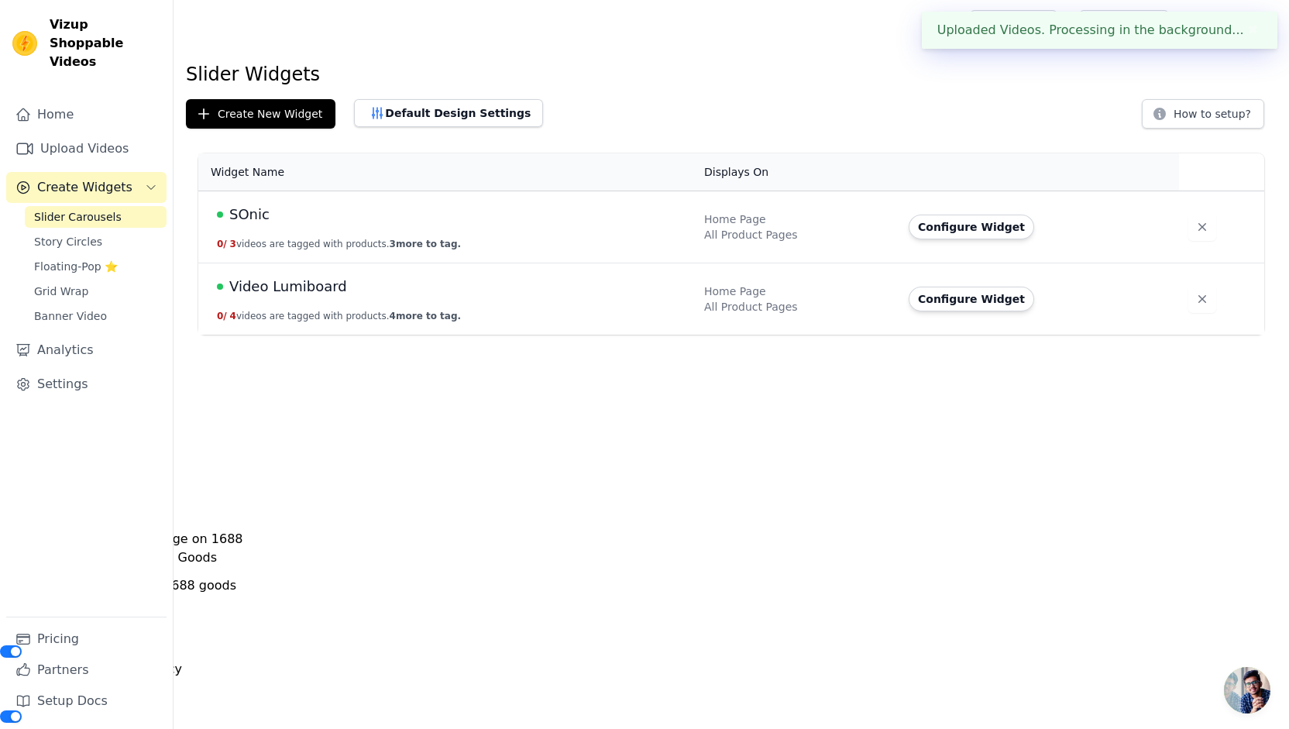
click at [324, 238] on button "0 / 3 videos are tagged with products. 3 more to tag." at bounding box center [339, 244] width 244 height 12
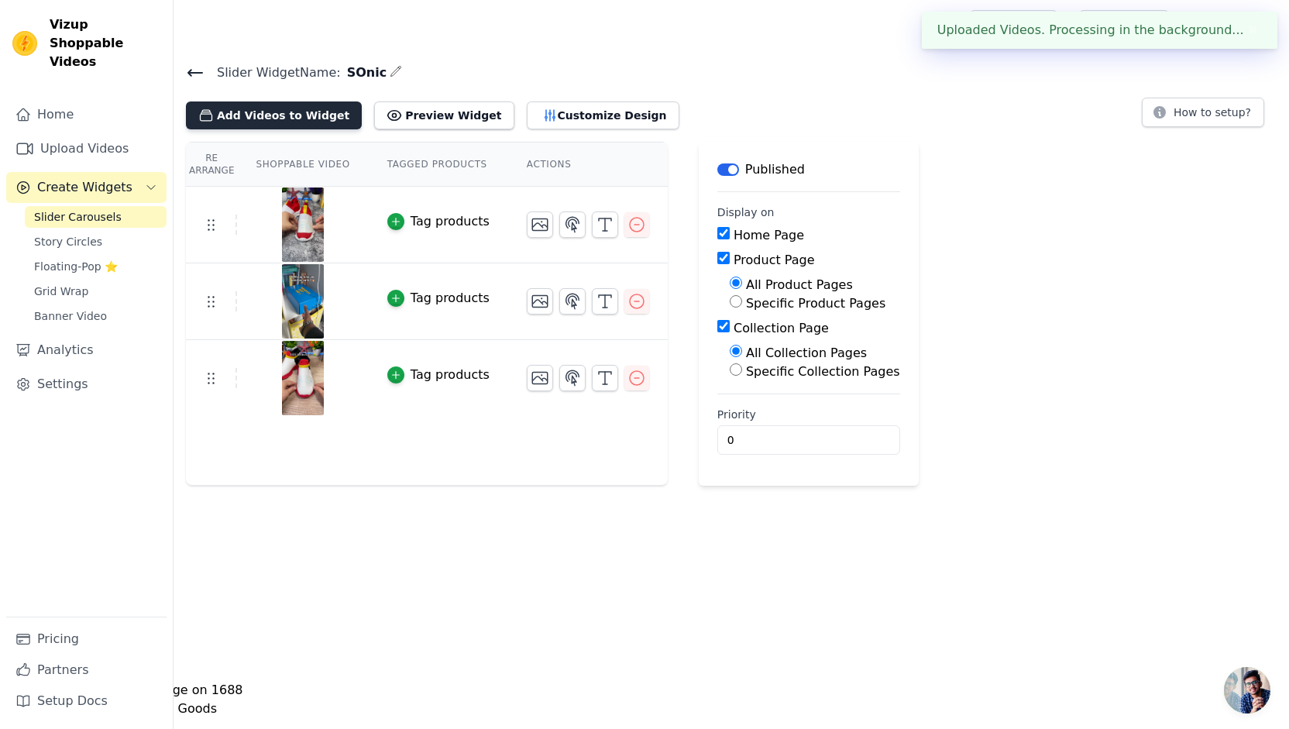
click at [322, 111] on button "Add Videos to Widget" at bounding box center [274, 116] width 176 height 28
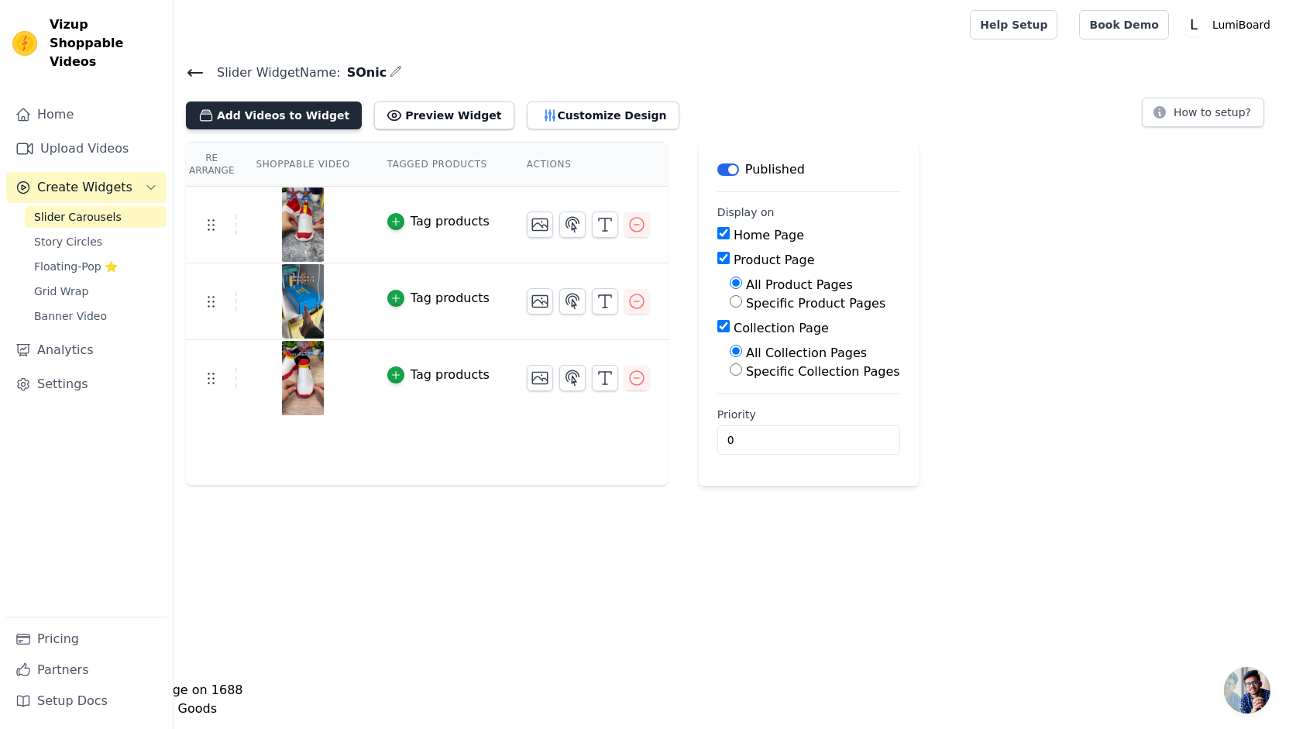
click at [262, 109] on button "Add Videos to Widget" at bounding box center [274, 116] width 176 height 28
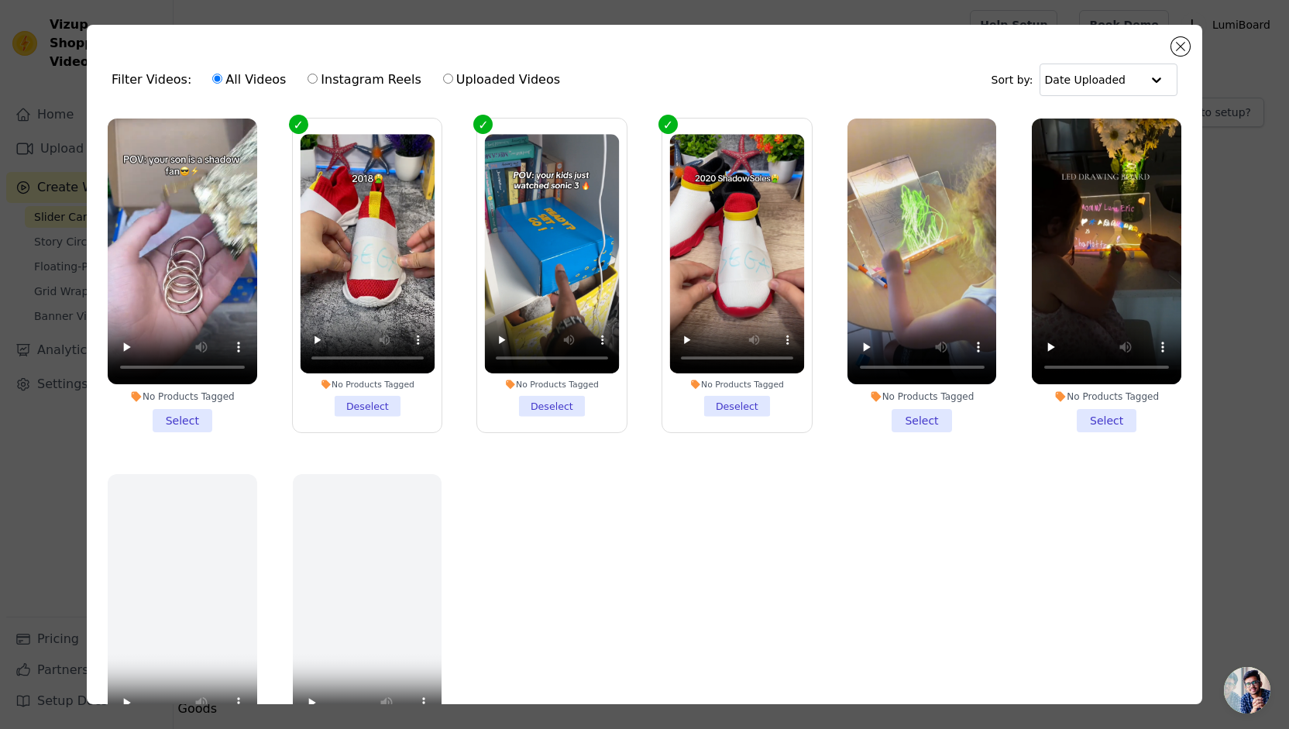
click at [182, 410] on li "No Products Tagged Select" at bounding box center [183, 276] width 150 height 314
click at [0, 0] on input "No Products Tagged Select" at bounding box center [0, 0] width 0 height 0
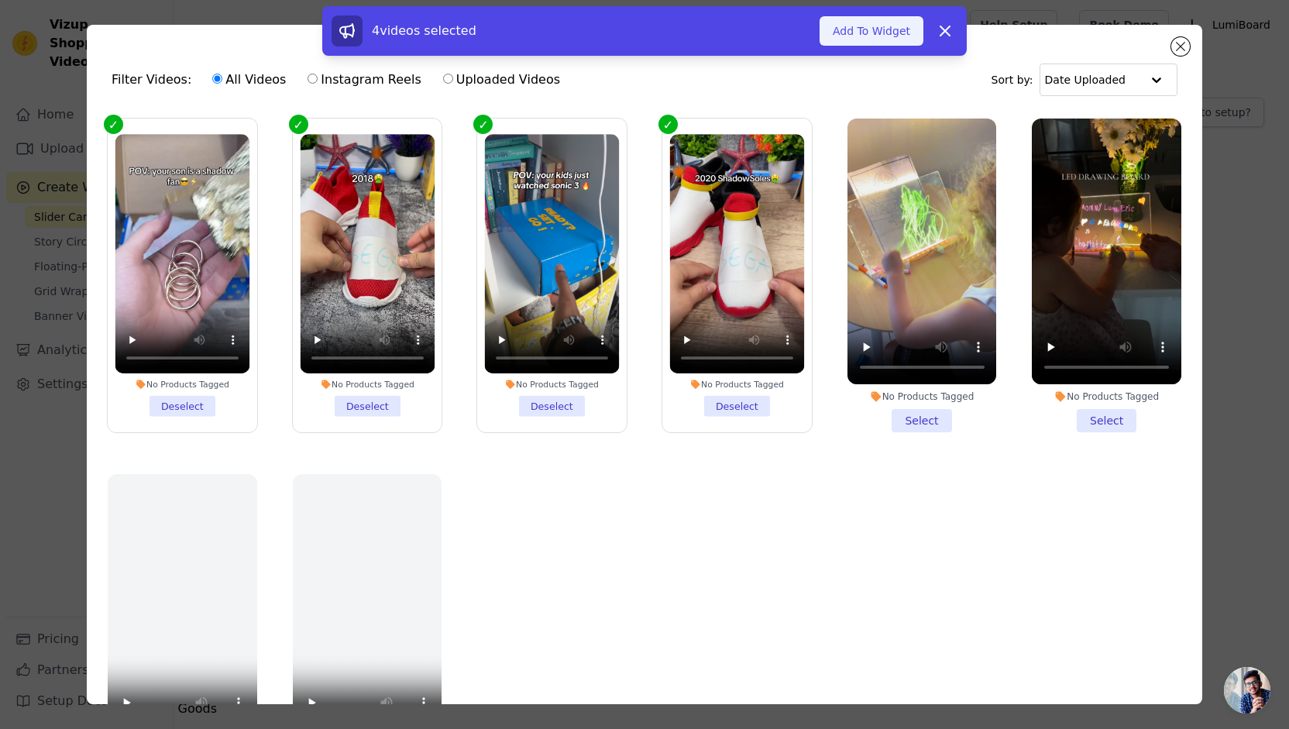
click at [854, 26] on button "Add To Widget" at bounding box center [872, 30] width 104 height 29
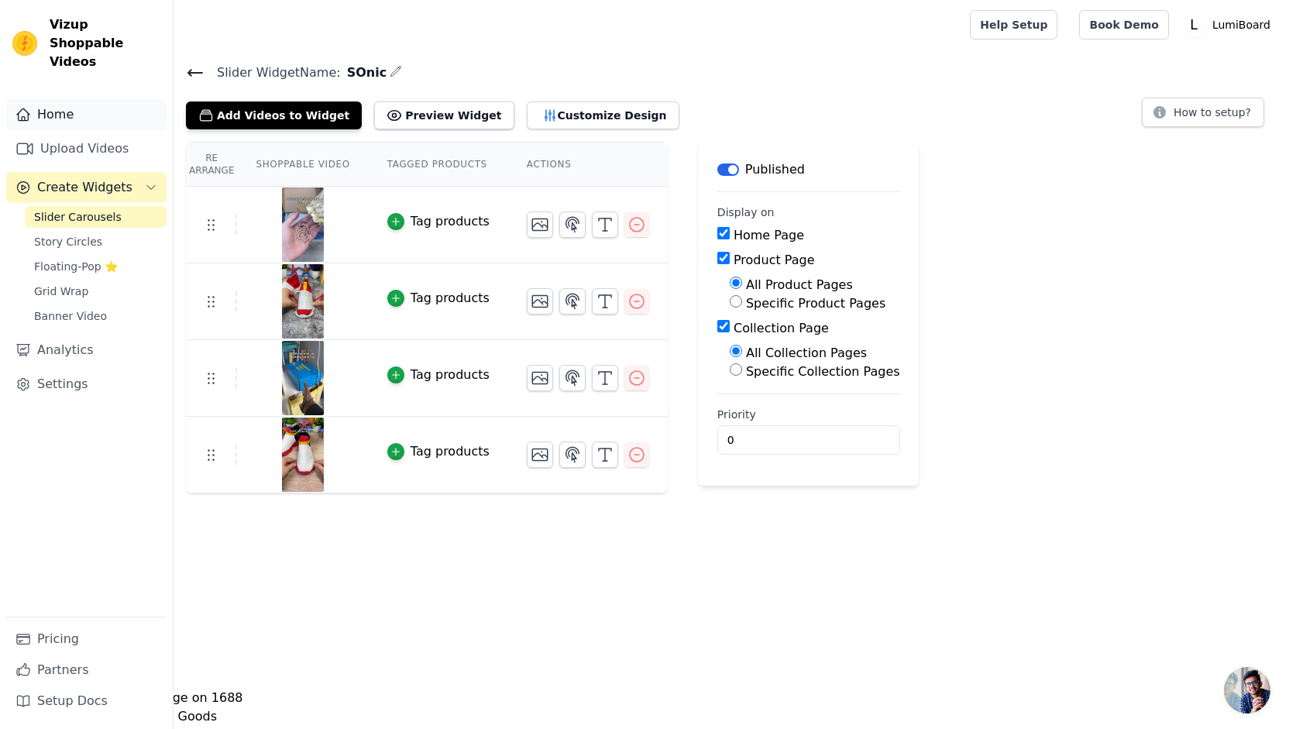
click at [97, 99] on link "Home" at bounding box center [86, 114] width 160 height 31
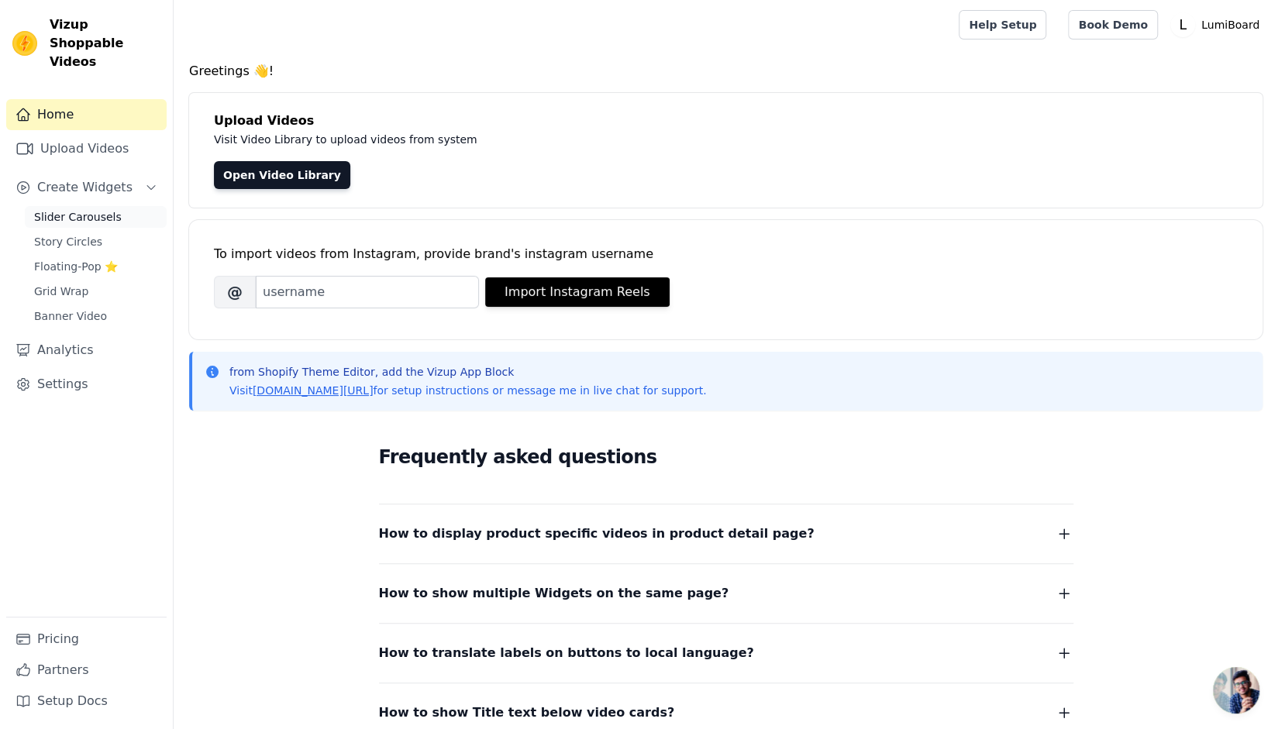
click at [93, 209] on span "Slider Carousels" at bounding box center [78, 216] width 88 height 15
